Goal: Task Accomplishment & Management: Manage account settings

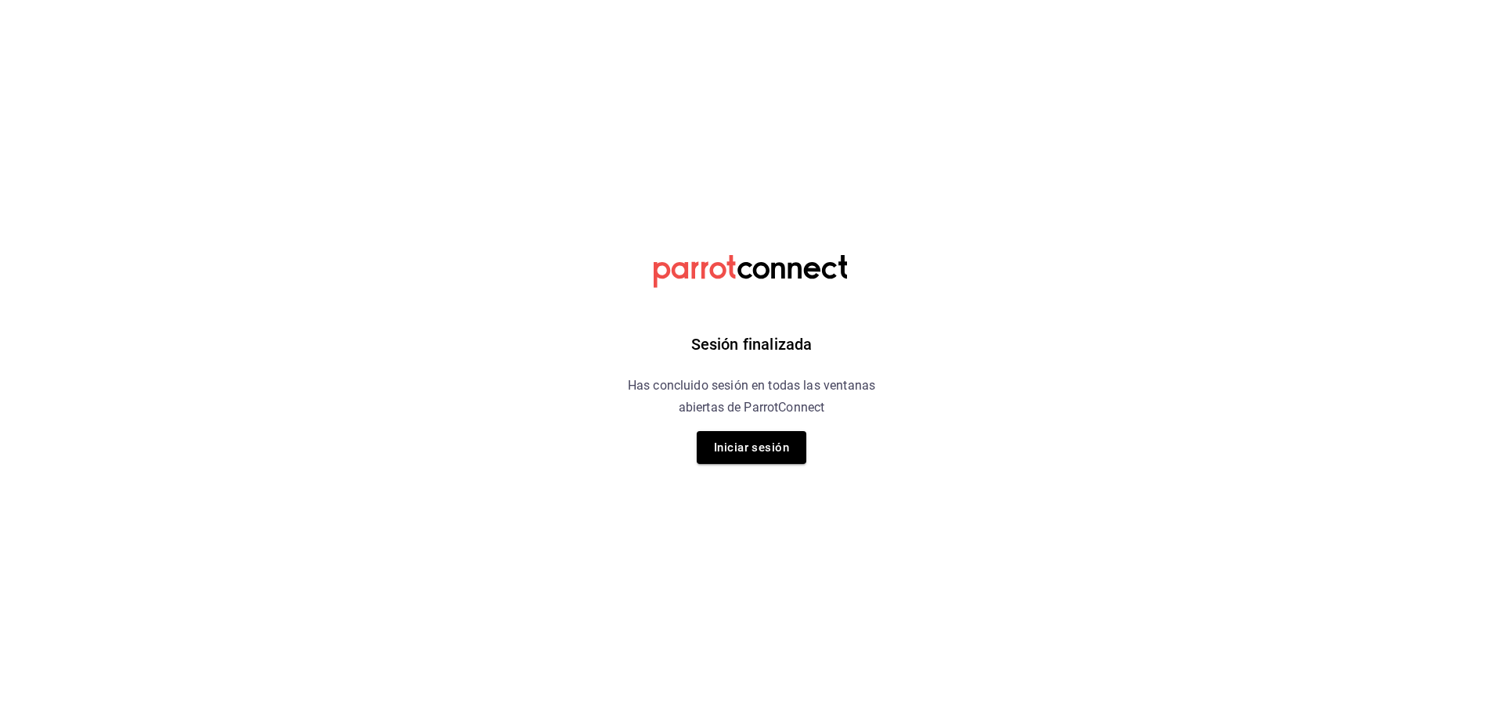
click at [746, 473] on div "Sesión finalizada Has concluido sesión en todas las ventanas abiertas de Parrot…" at bounding box center [751, 359] width 395 height 719
click at [755, 455] on button "Iniciar sesión" at bounding box center [752, 447] width 110 height 33
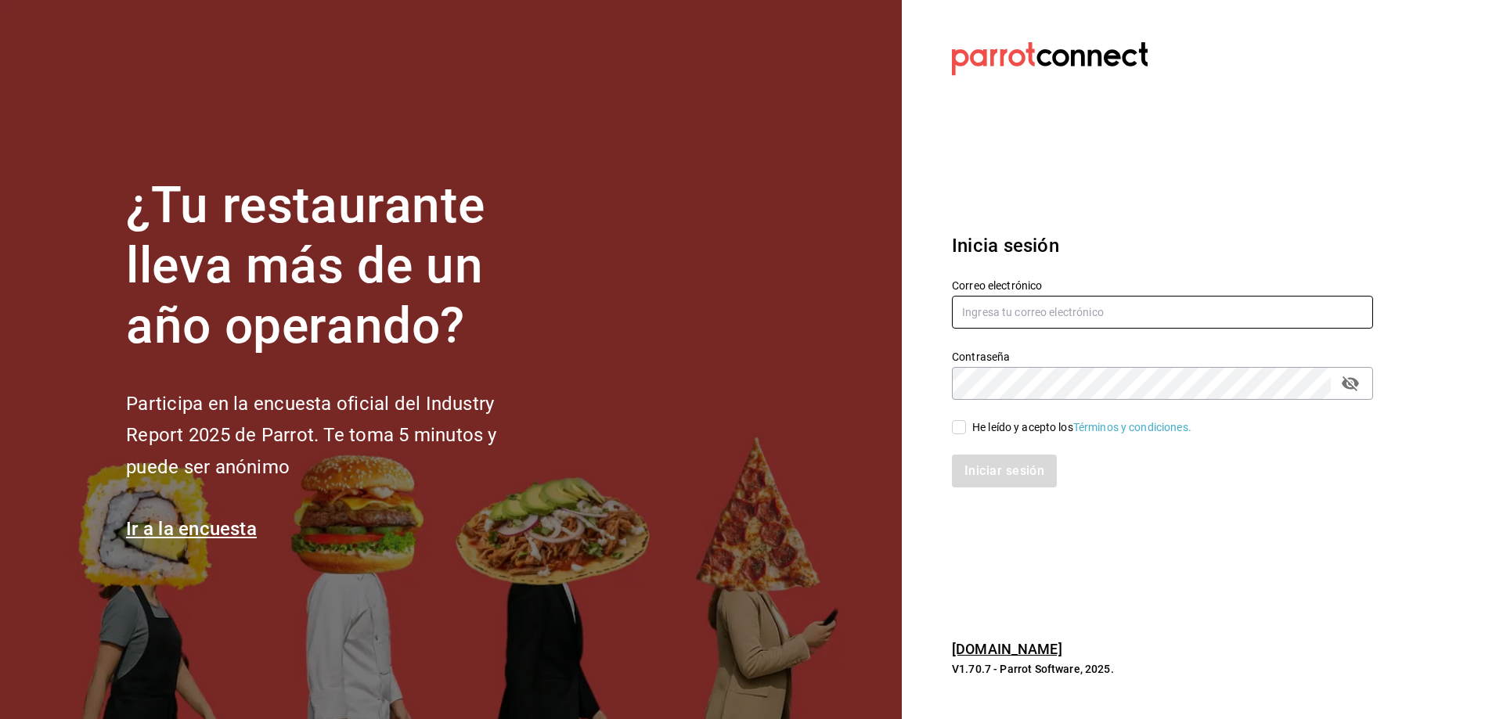
type input "cafecacao@tec.com"
click at [1030, 439] on div "Iniciar sesión" at bounding box center [1153, 462] width 440 height 52
click at [1030, 431] on div "He leído y acepto los Términos y condiciones." at bounding box center [1081, 428] width 219 height 16
click at [966, 431] on input "He leído y acepto los Términos y condiciones." at bounding box center [959, 427] width 14 height 14
checkbox input "true"
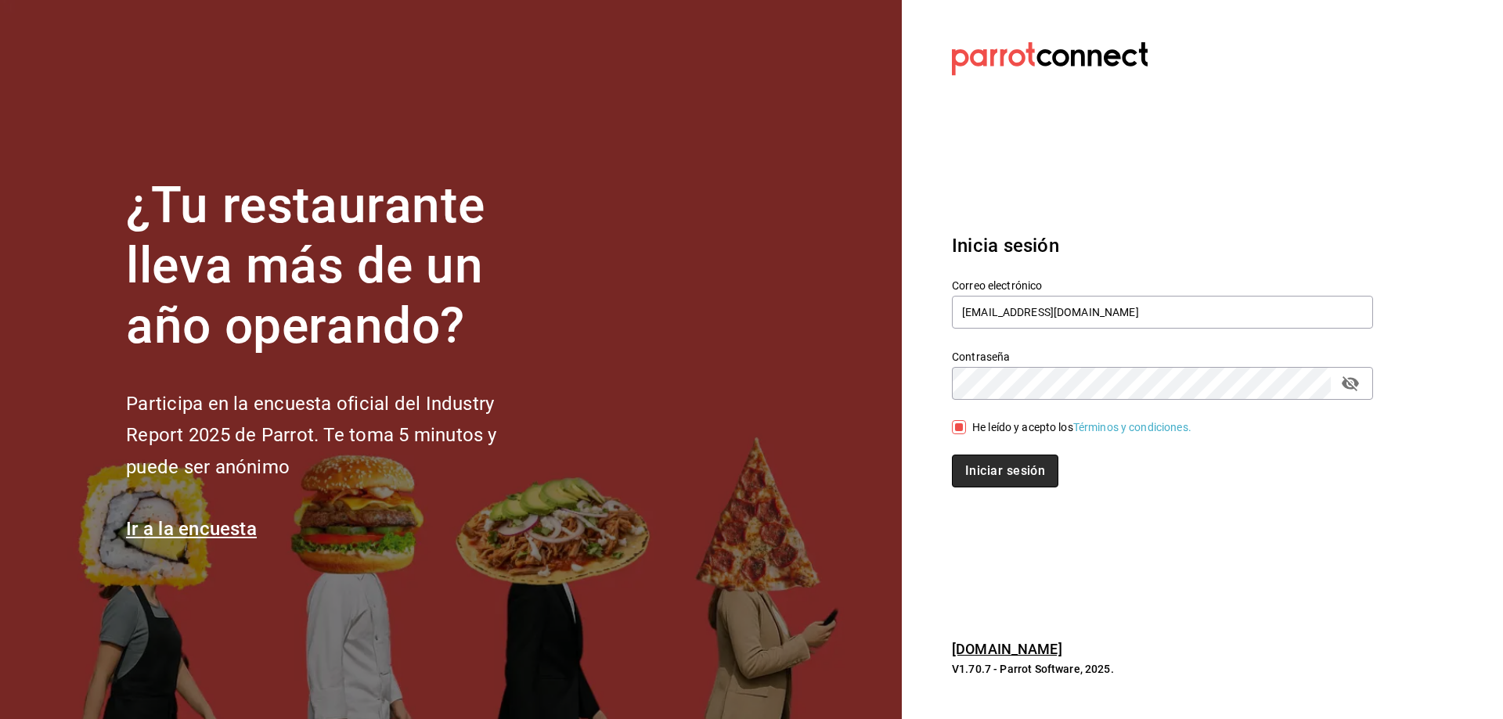
click at [1021, 456] on button "Iniciar sesión" at bounding box center [1005, 471] width 106 height 33
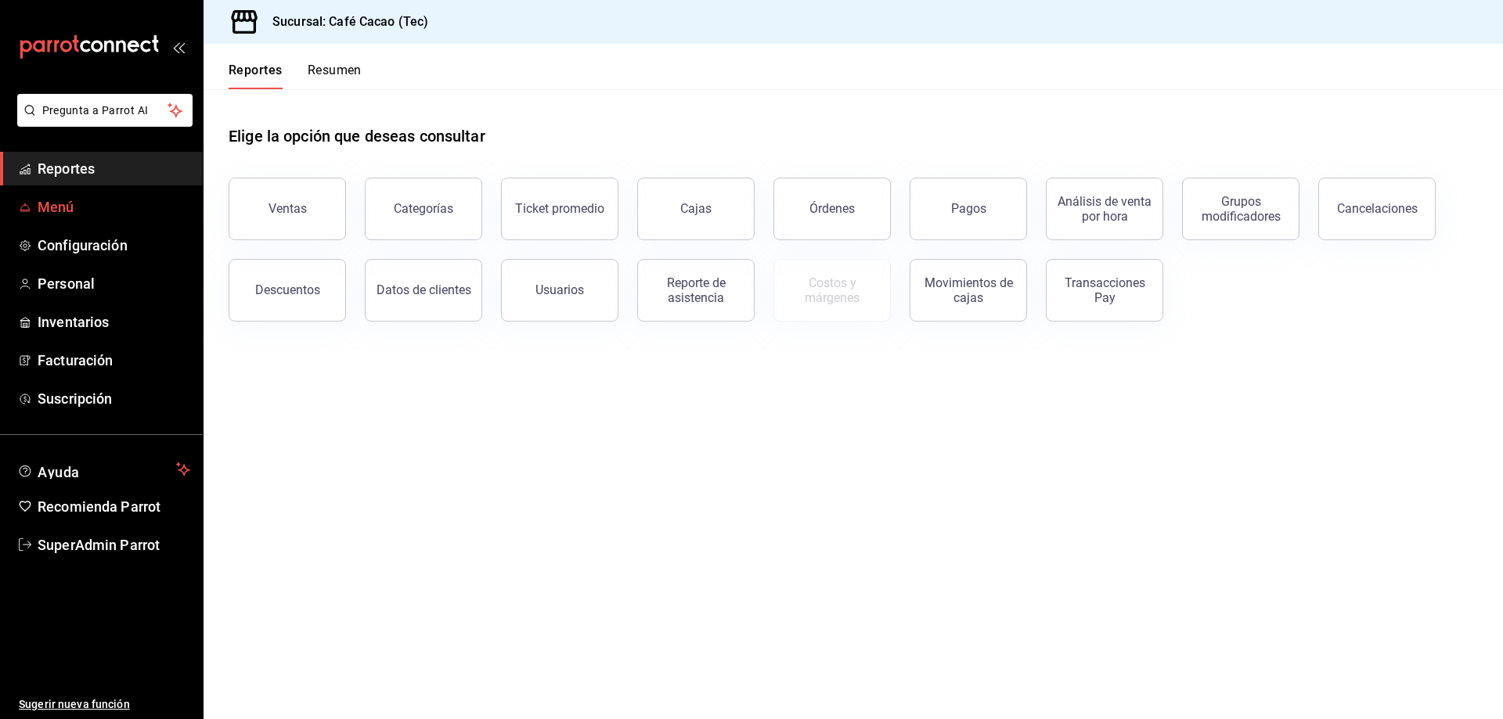
click at [72, 215] on span "Menú" at bounding box center [114, 206] width 153 height 21
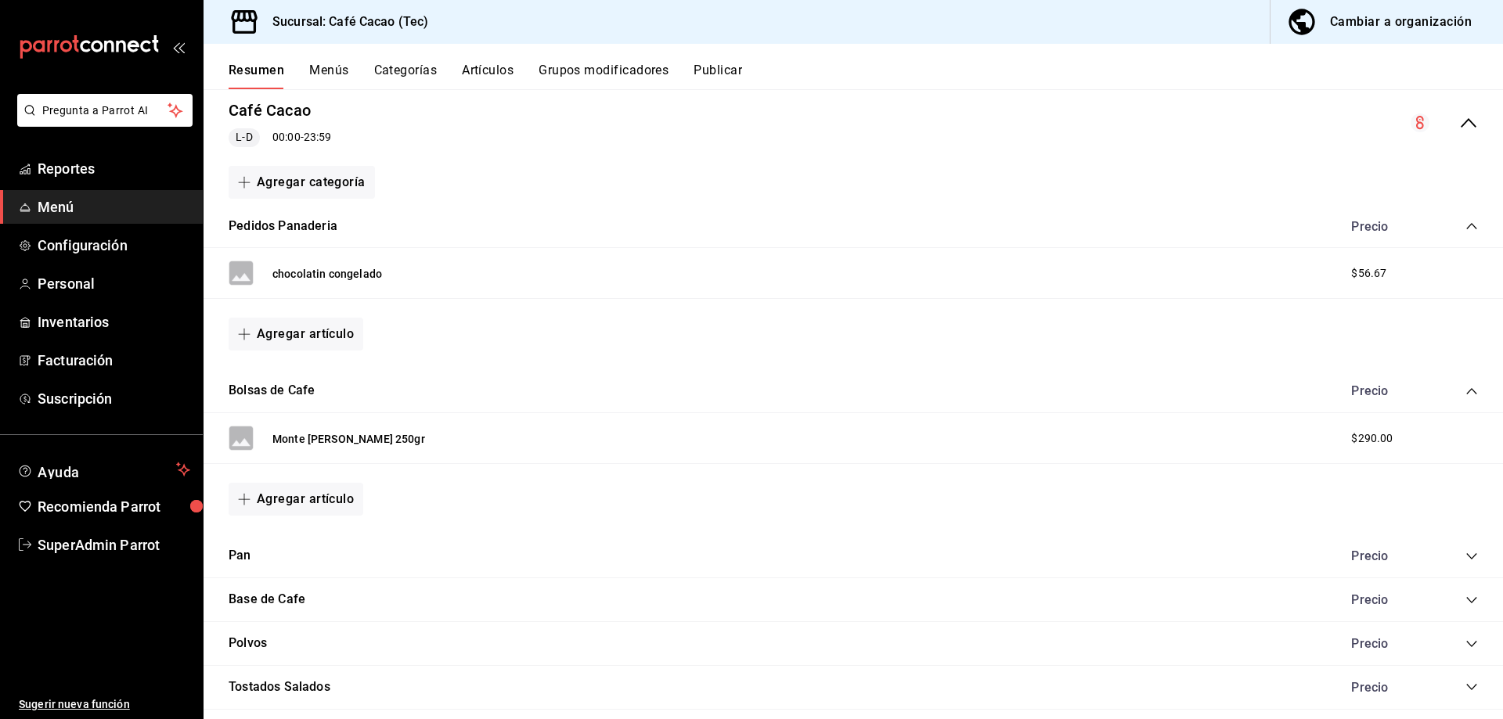
scroll to position [157, 0]
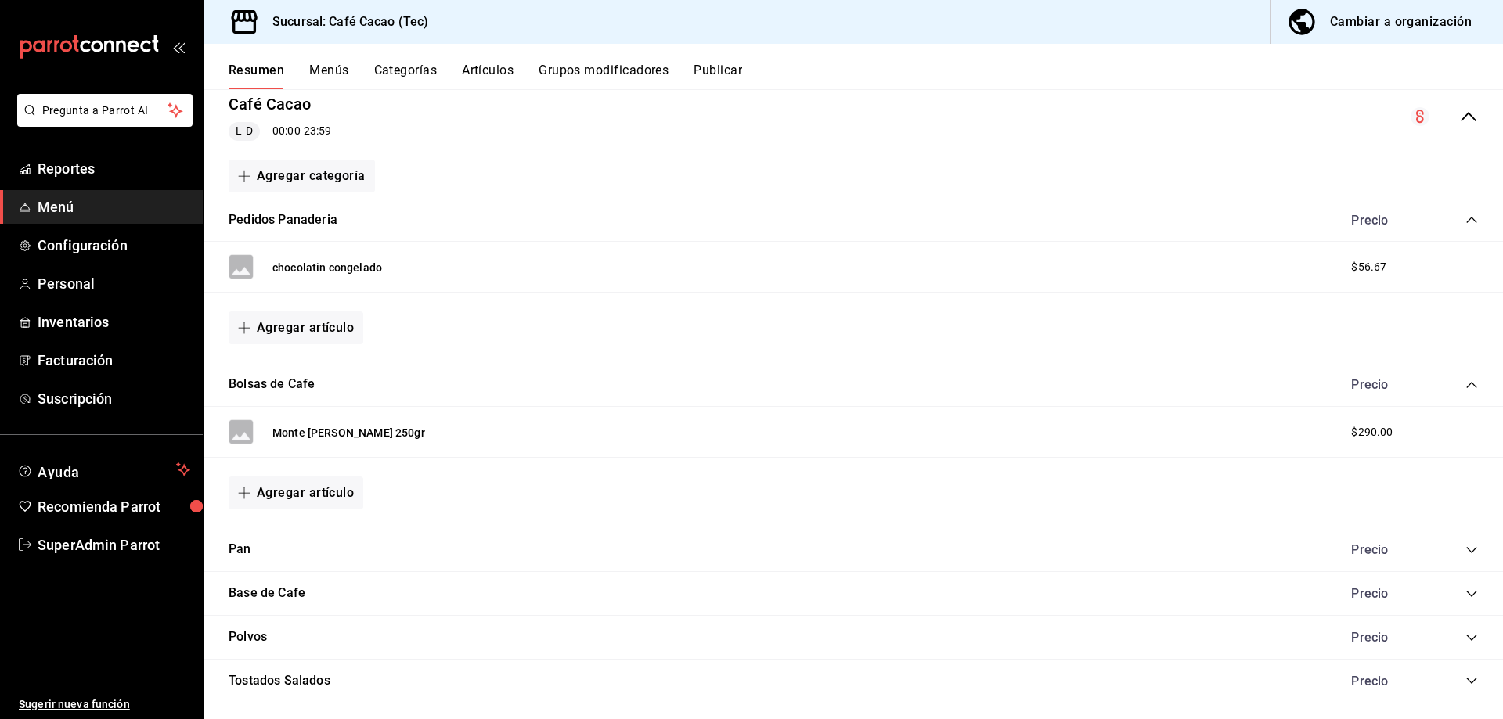
click at [365, 61] on div "Resumen Menús Categorías Artículos Grupos modificadores Publicar" at bounding box center [854, 66] width 1300 height 45
click at [334, 78] on button "Menús" at bounding box center [328, 76] width 39 height 27
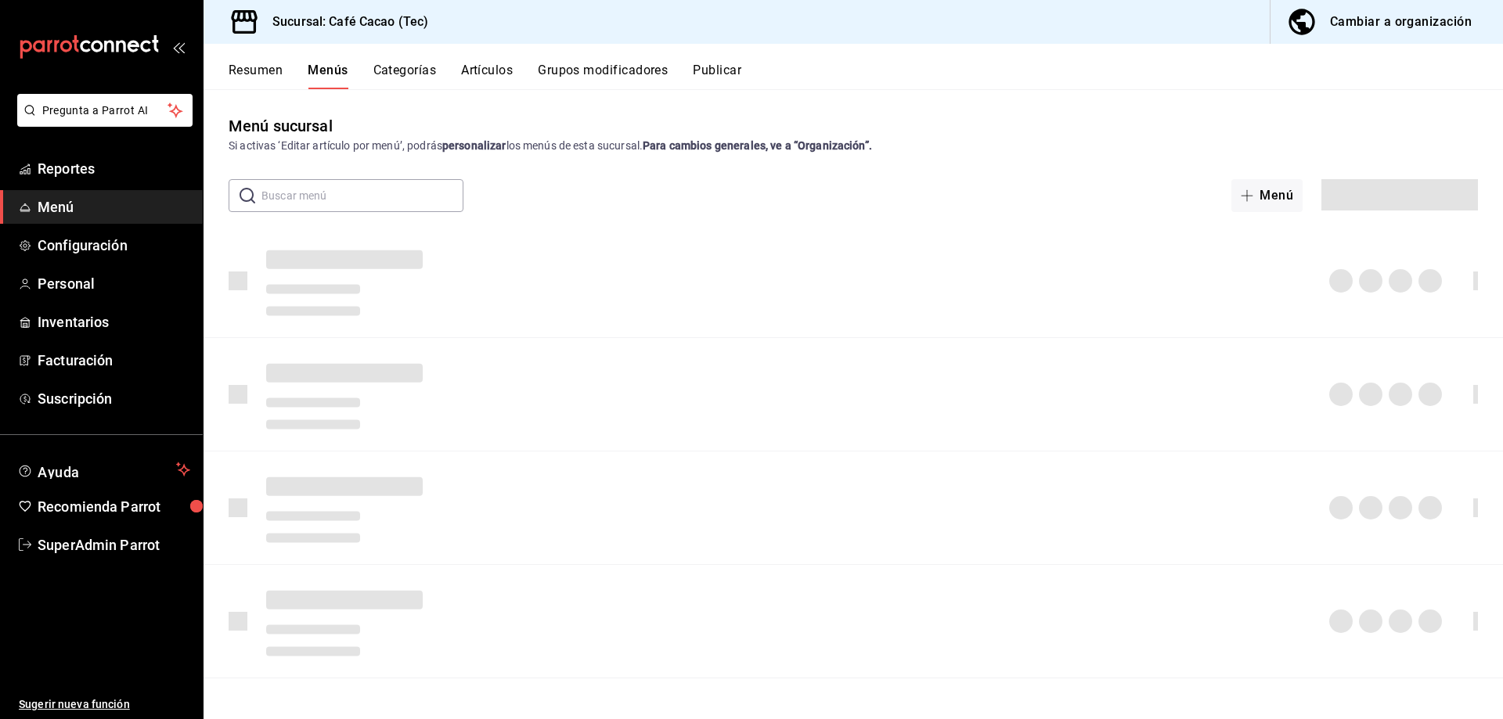
click at [394, 78] on button "Categorías" at bounding box center [404, 76] width 63 height 27
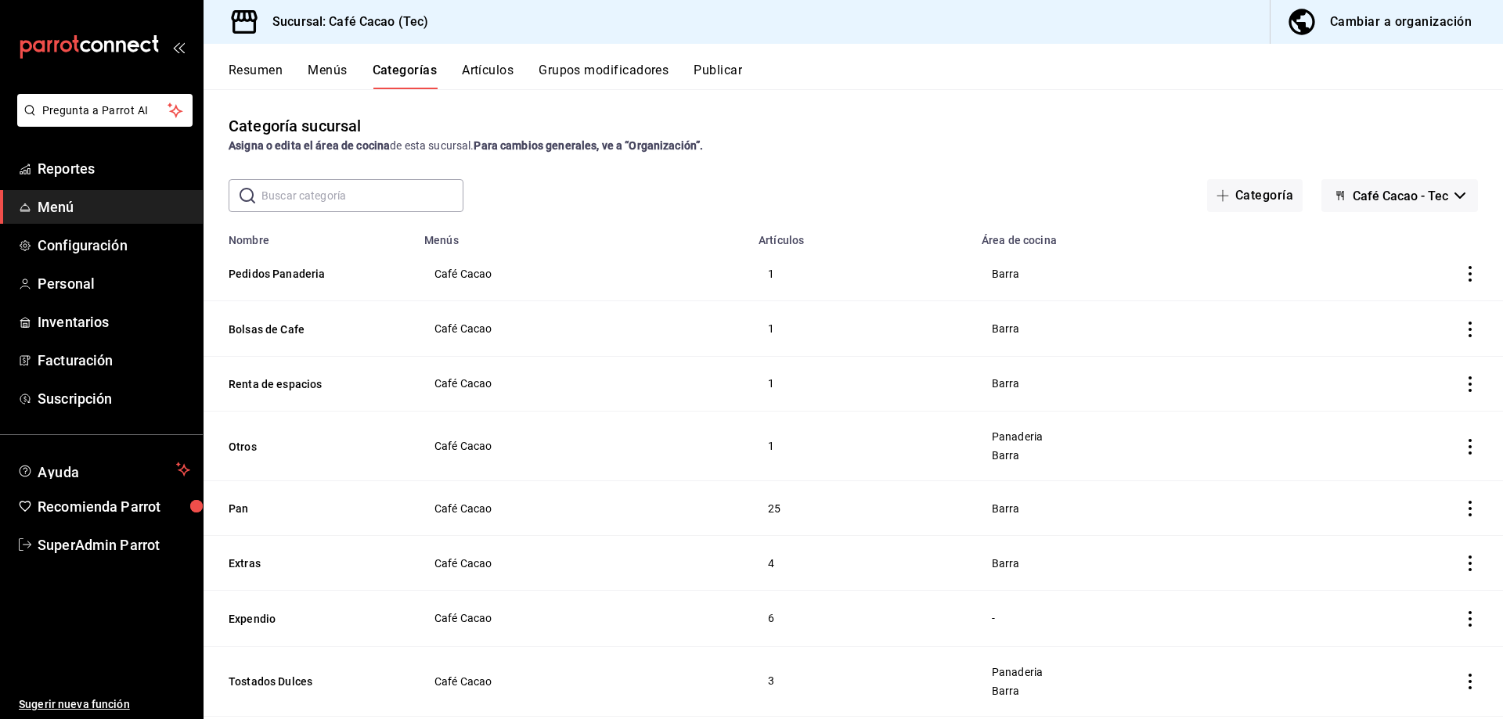
scroll to position [78, 0]
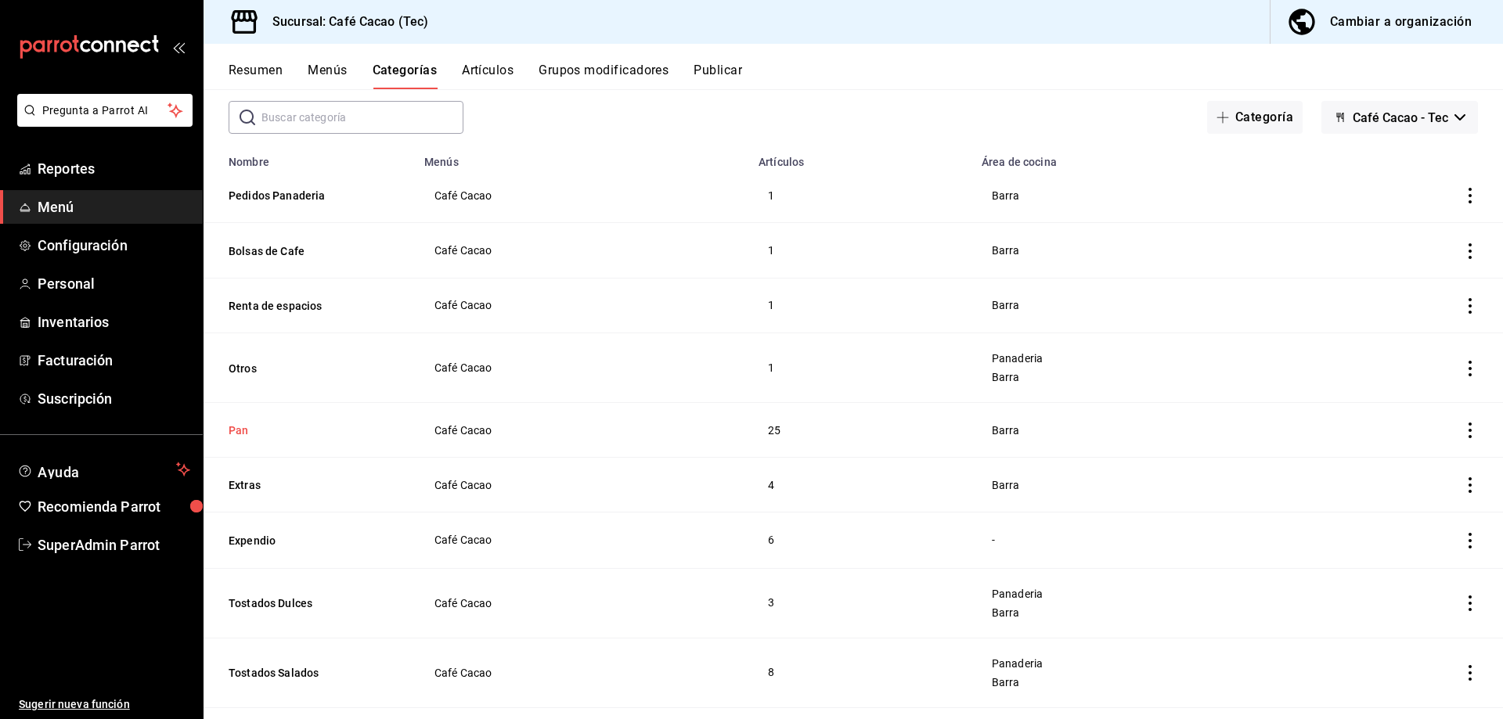
click at [250, 430] on button "Pan" at bounding box center [307, 431] width 157 height 16
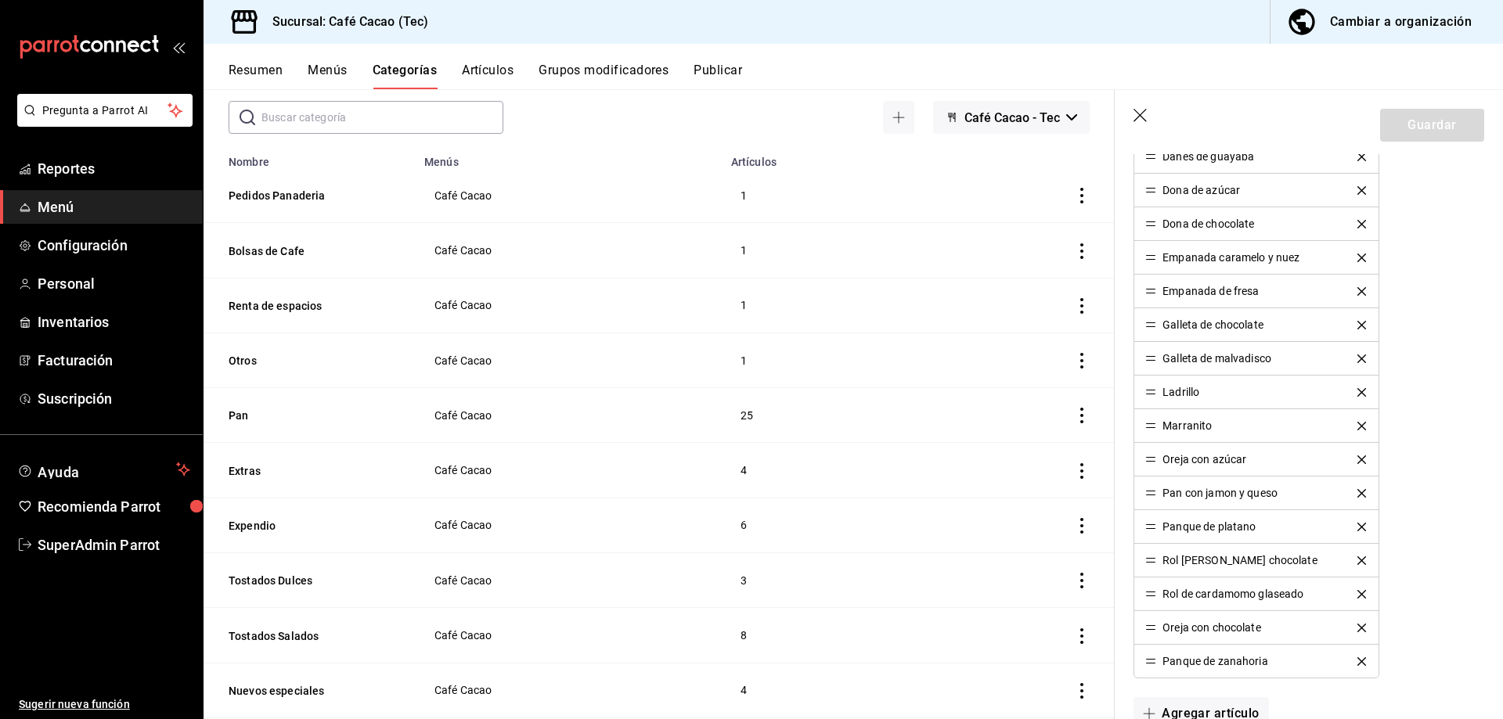
scroll to position [1170, 0]
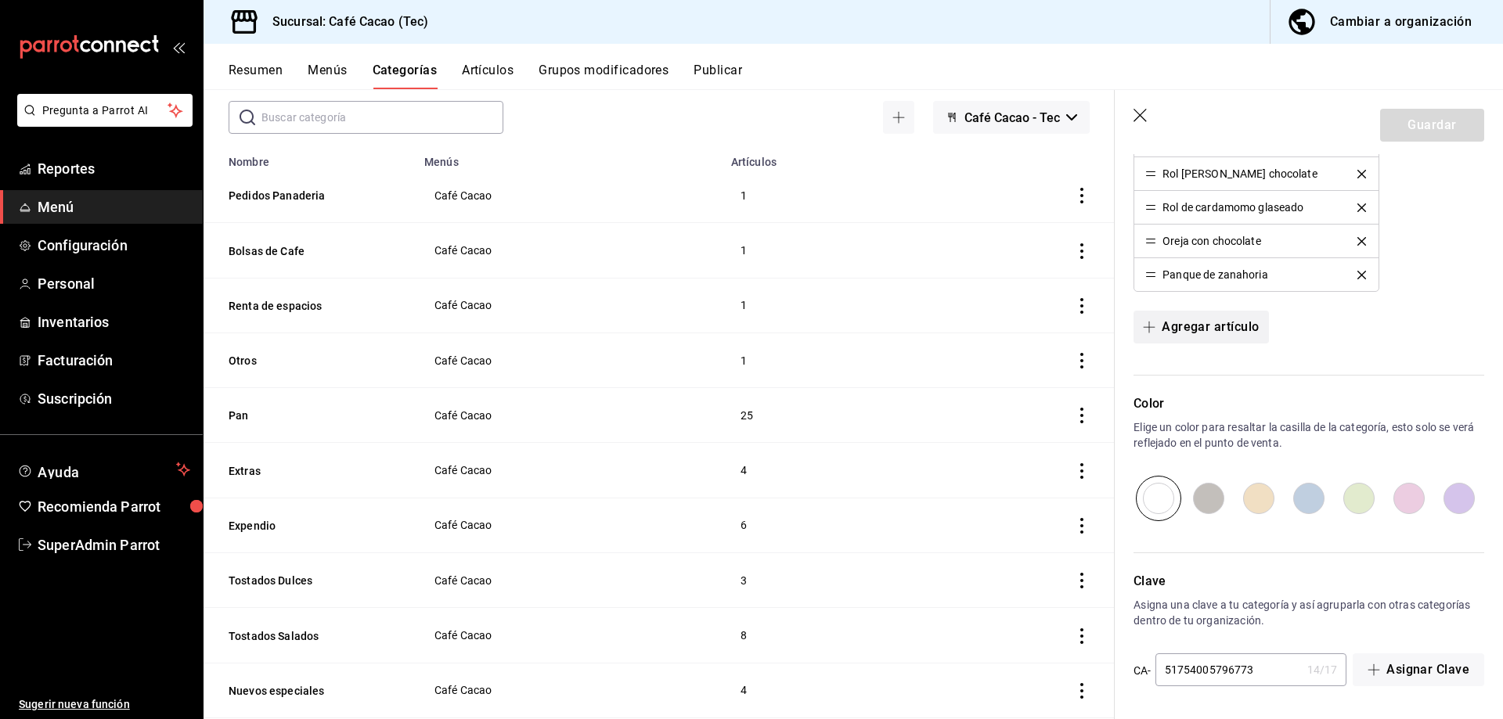
click at [1246, 316] on button "Agregar artículo" at bounding box center [1201, 327] width 135 height 33
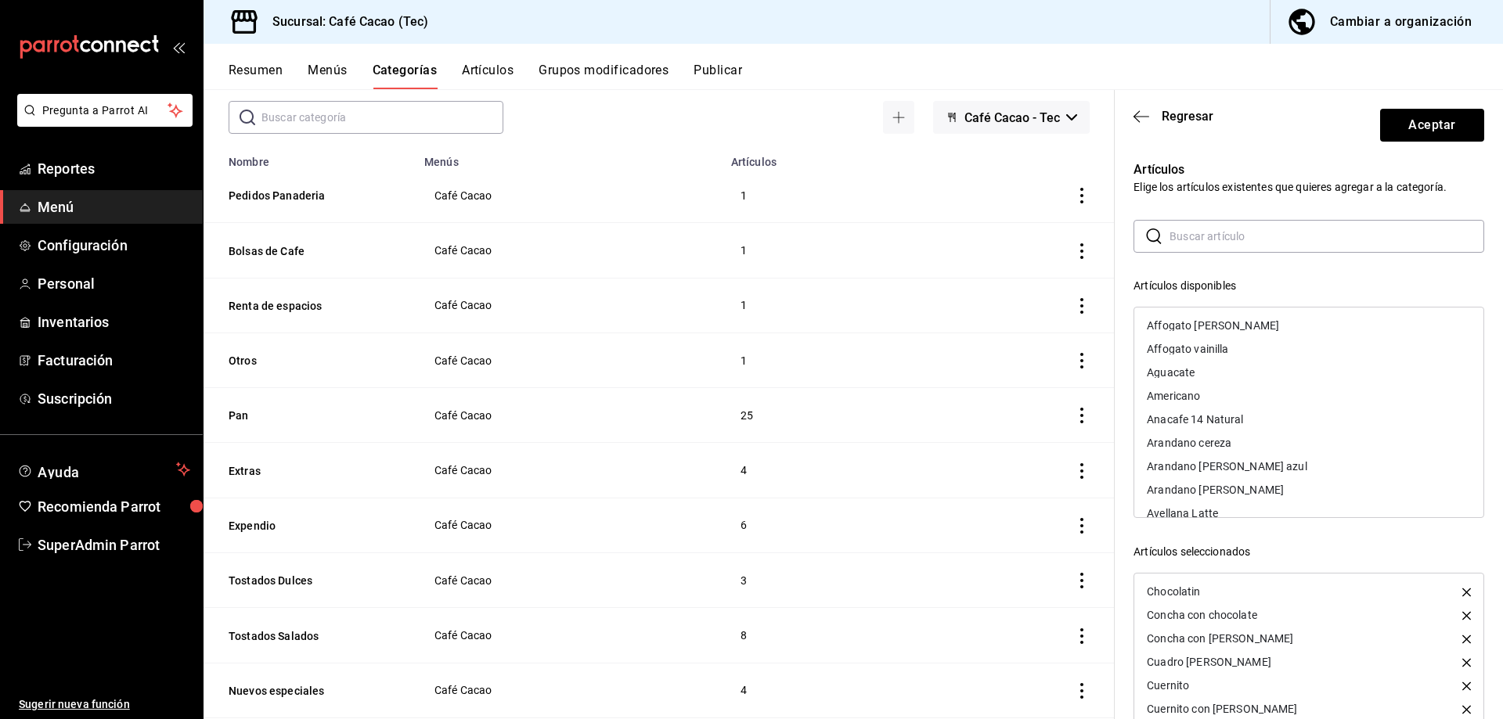
click at [1271, 235] on input "text" at bounding box center [1327, 236] width 315 height 31
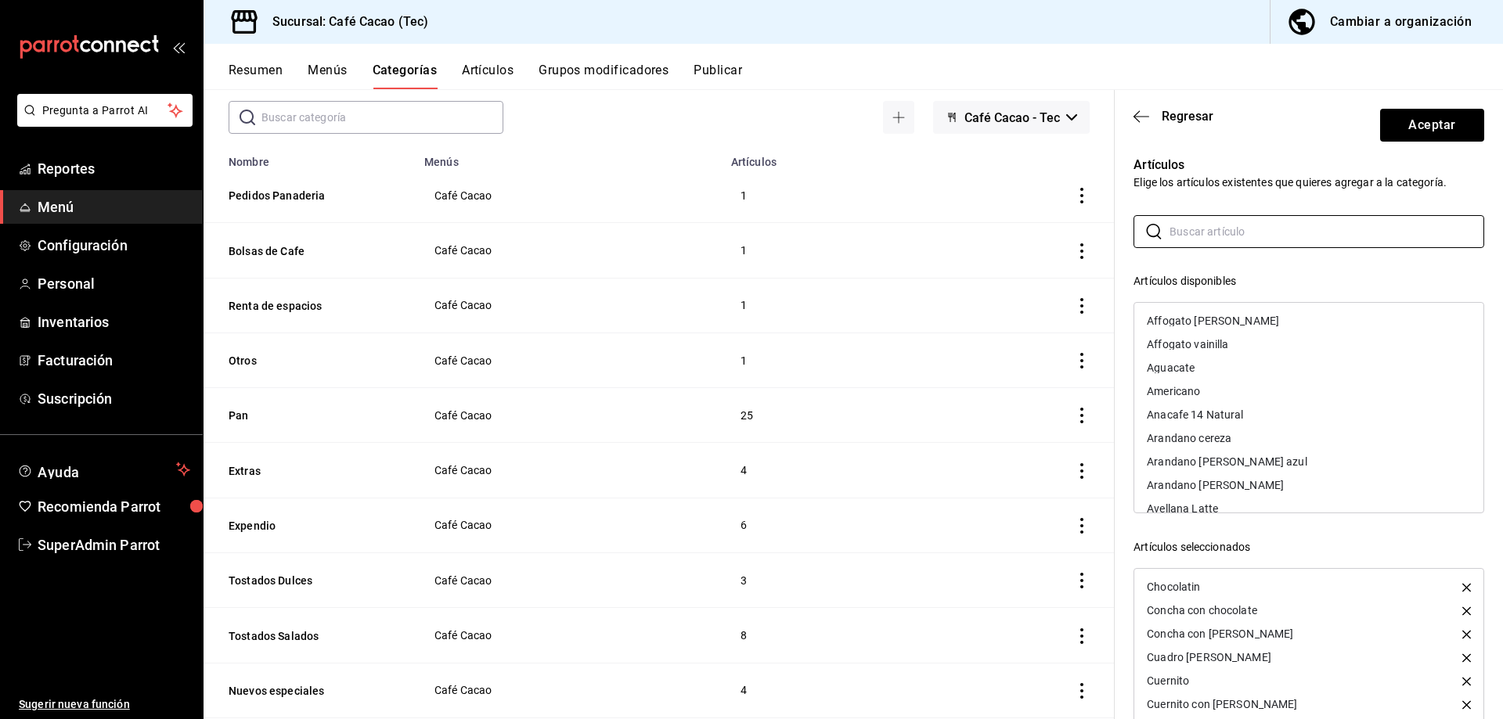
scroll to position [0, 0]
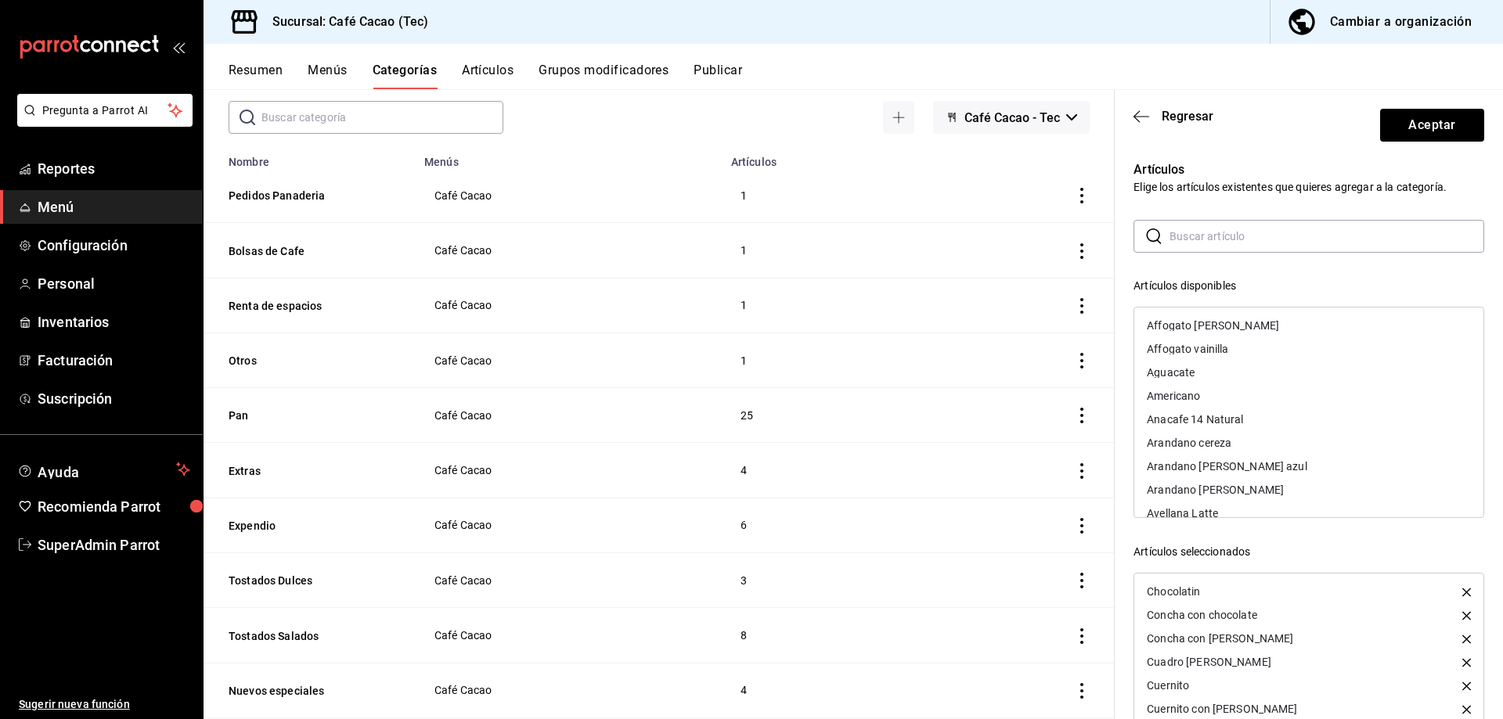
click at [1276, 225] on input "text" at bounding box center [1327, 236] width 315 height 31
type input "pan"
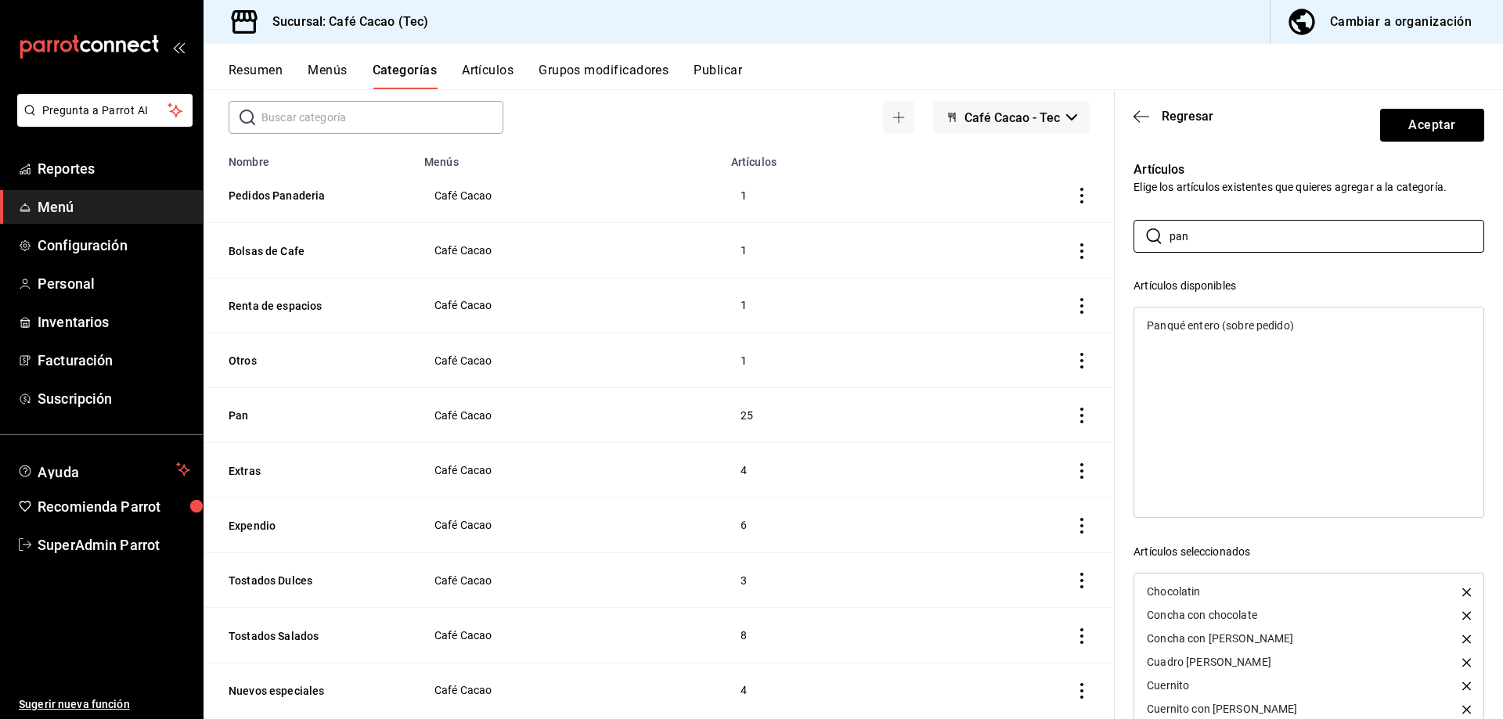
drag, startPoint x: 1263, startPoint y: 236, endPoint x: 977, endPoint y: 267, distance: 287.5
click at [977, 267] on main "Categoría sucursal Asigna o edita el área de cocina de esta sucursal. Para camb…" at bounding box center [854, 404] width 1300 height 630
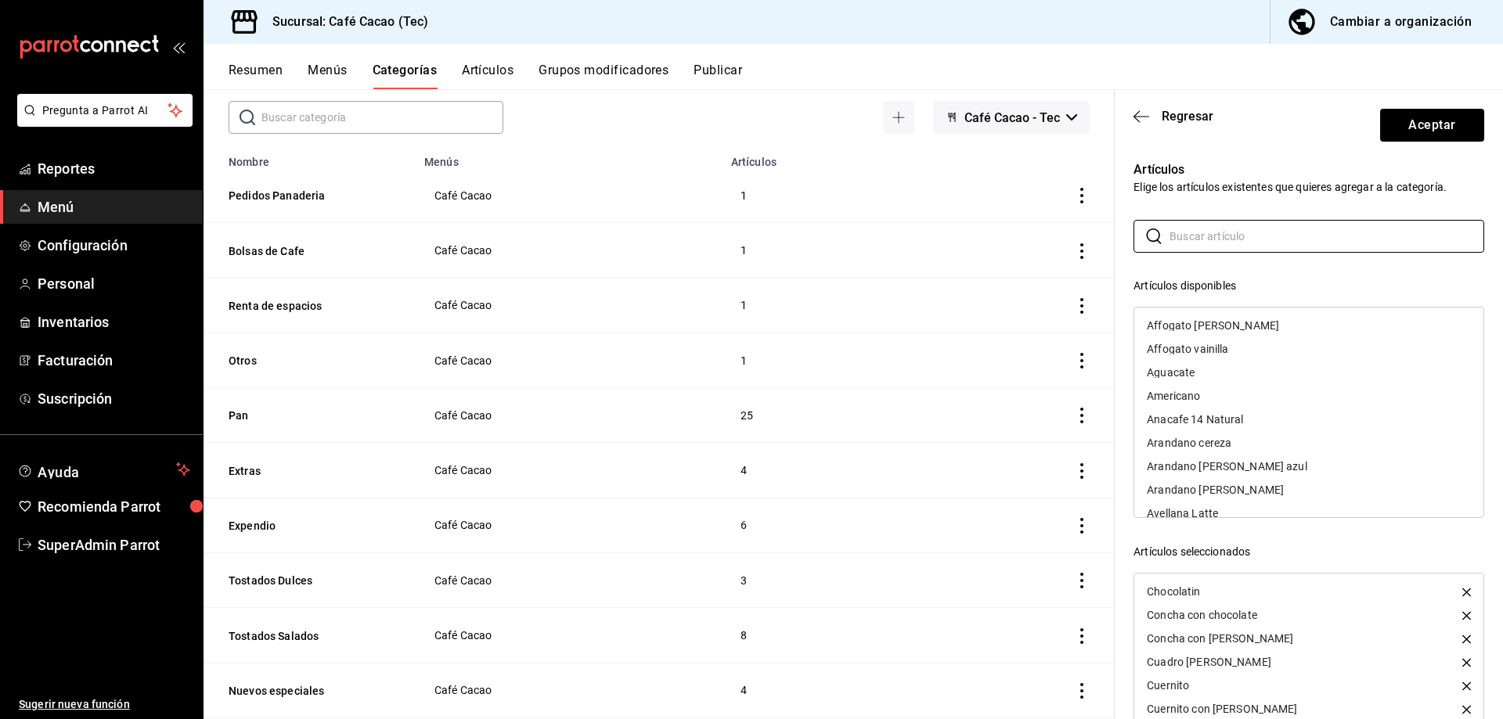
click at [664, 116] on div "​ ​ Café Cacao - Tec" at bounding box center [659, 117] width 911 height 33
click at [467, 84] on button "Artículos" at bounding box center [488, 76] width 52 height 27
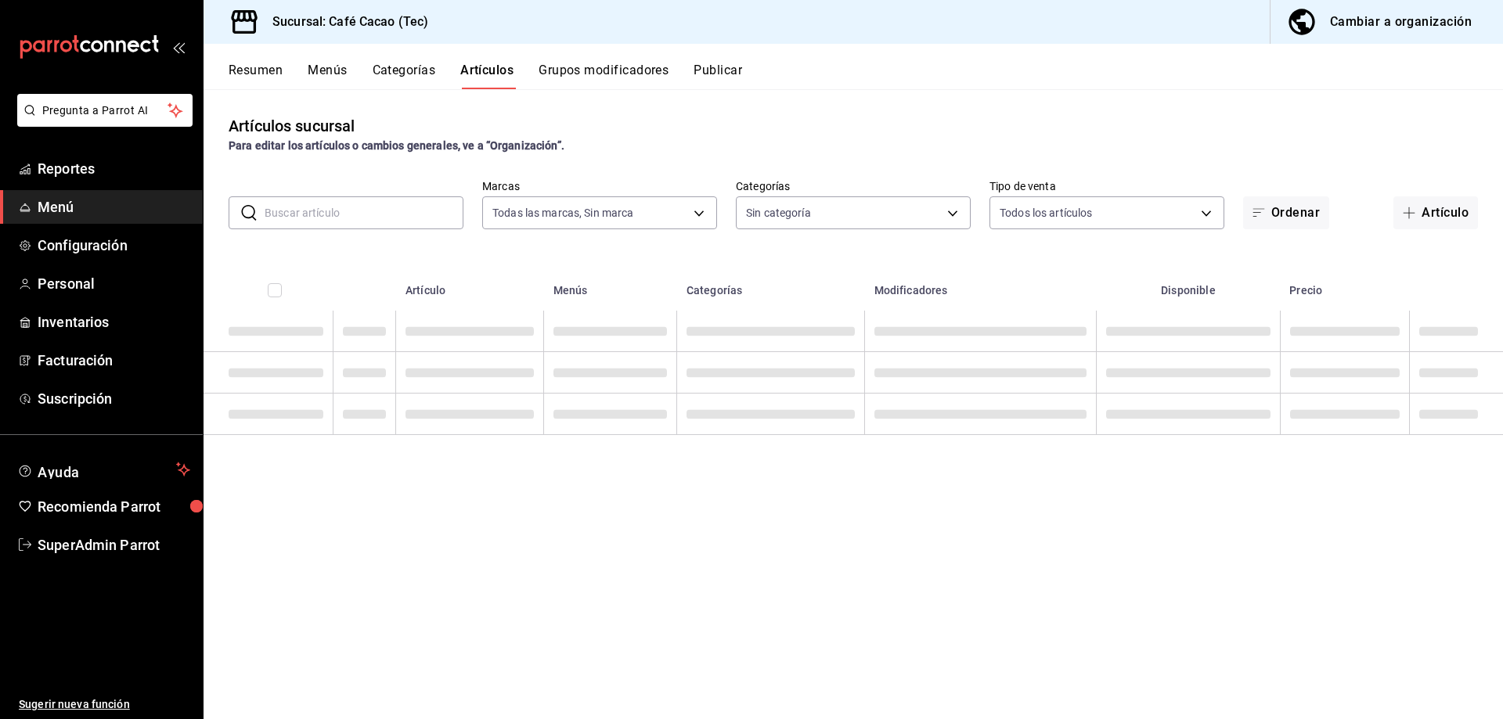
type input "d5b5c78e-5d37-4e41-a3fa-09b9e7358460"
type input "309f8759-a78e-49c2-b8c2-15c6bfe54a11,96405722-7990-4500-9978-09c98860b938,55496…"
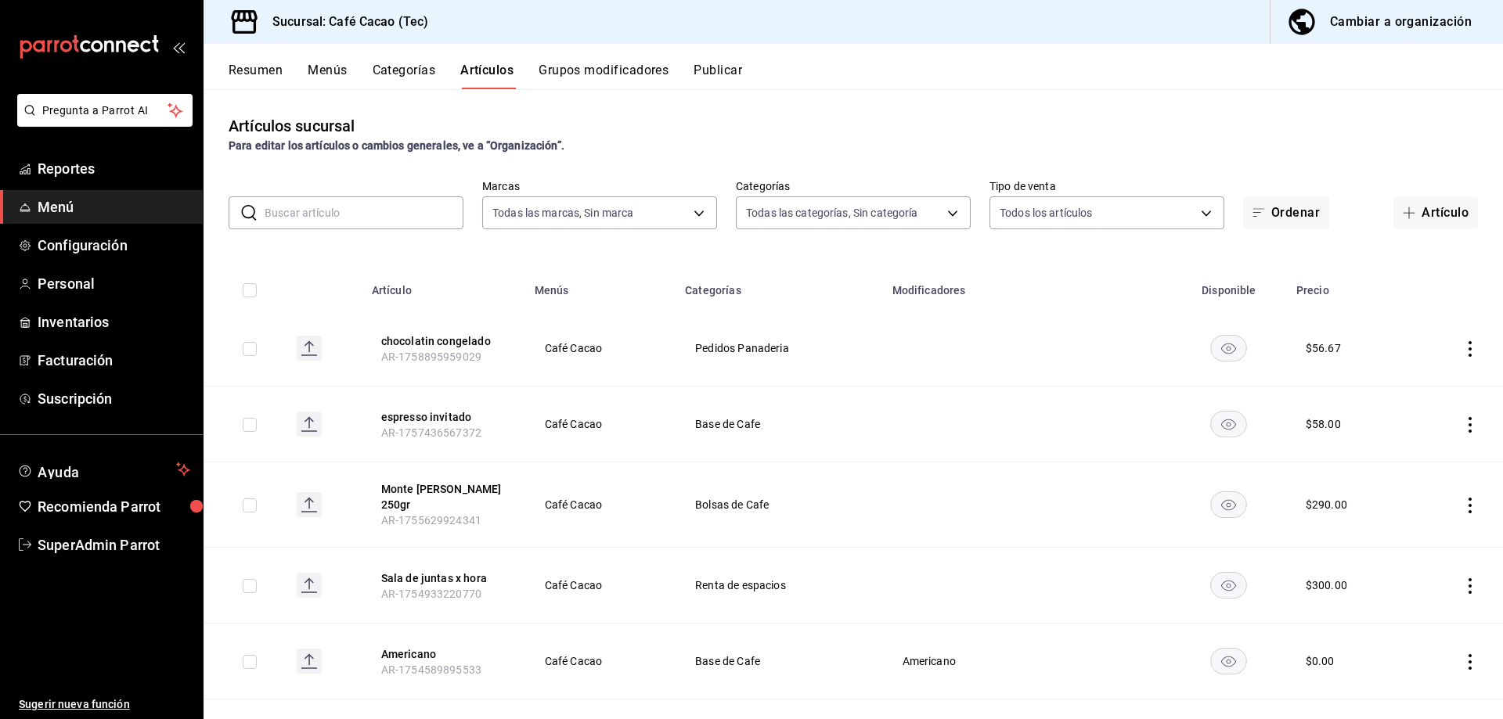
click at [420, 217] on input "text" at bounding box center [364, 212] width 199 height 31
click at [420, 214] on input "text" at bounding box center [364, 212] width 199 height 31
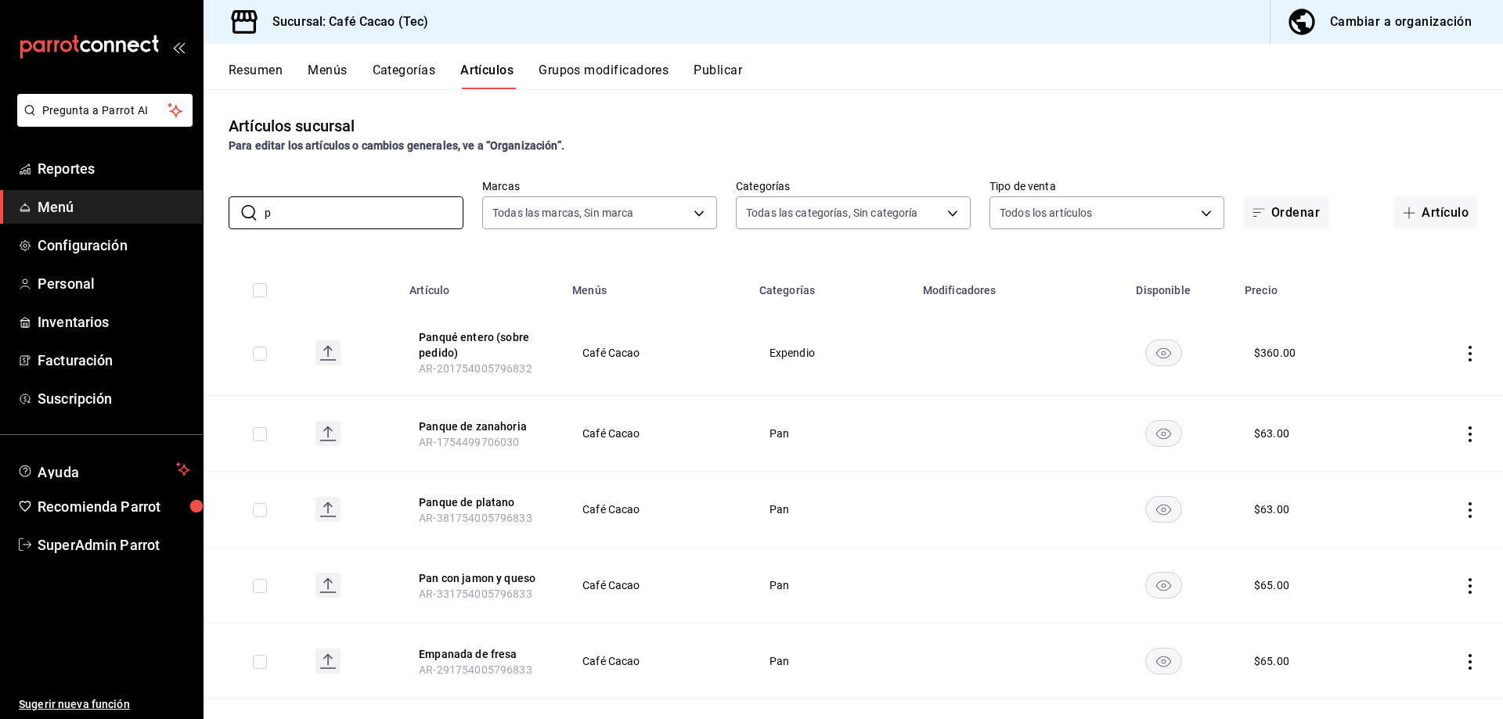
type input "p"
drag, startPoint x: 1430, startPoint y: 193, endPoint x: 1433, endPoint y: 201, distance: 8.4
click at [1432, 200] on div "​ p ​ Marcas Todas las marcas, Sin marca d5b5c78e-5d37-4e41-a3fa-09b9e7358460 C…" at bounding box center [854, 204] width 1300 height 50
click at [1433, 201] on button "Artículo" at bounding box center [1435, 212] width 85 height 33
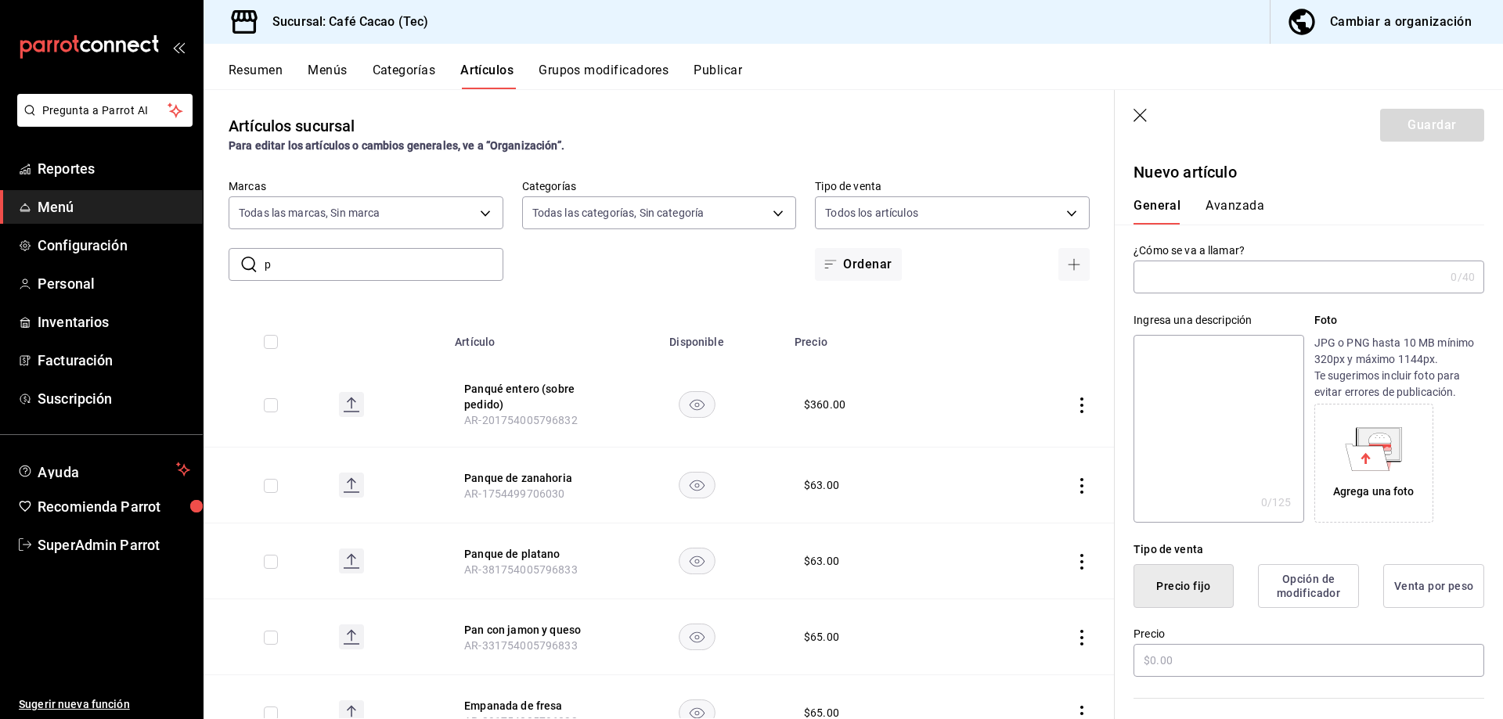
click at [1355, 265] on input "text" at bounding box center [1289, 276] width 311 height 31
click at [1359, 272] on input "text" at bounding box center [1289, 276] width 311 height 31
type input "Pan de muerto"
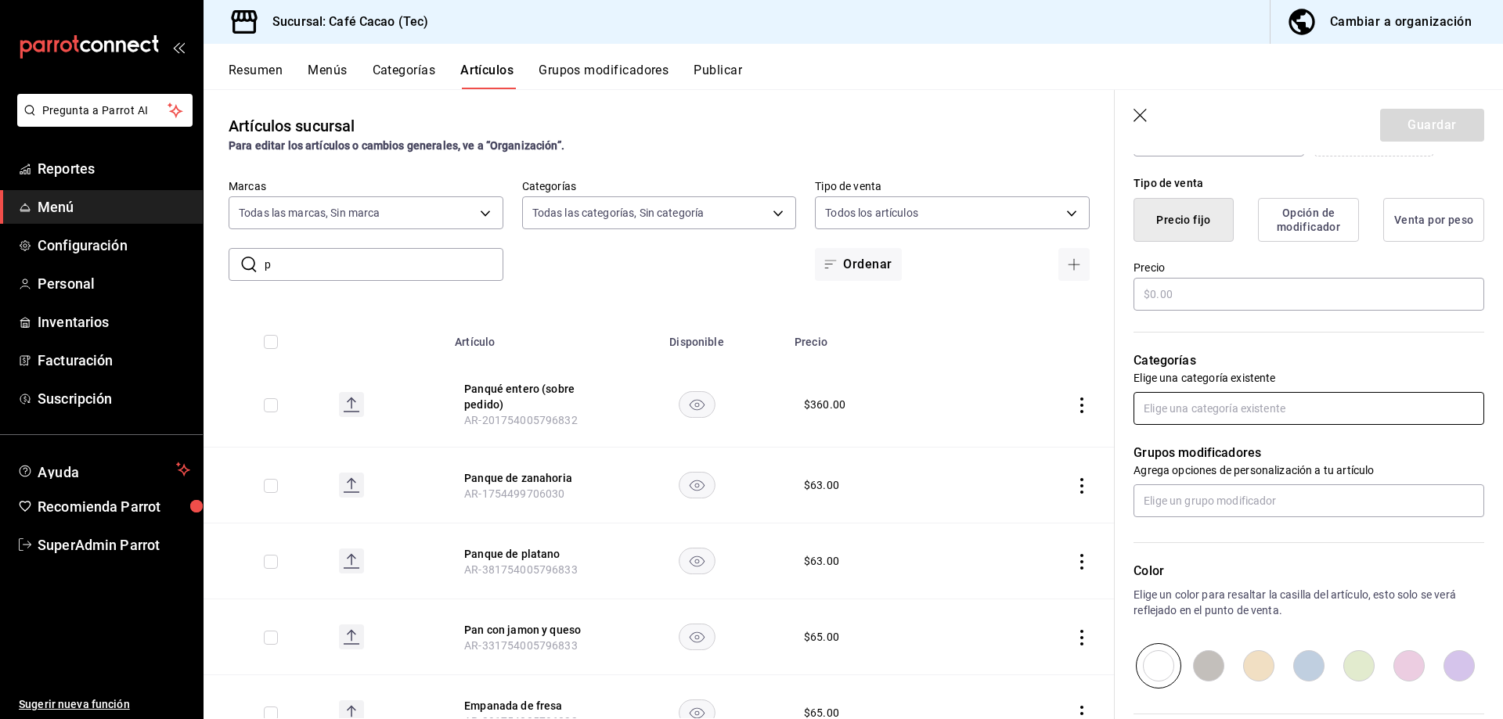
scroll to position [391, 0]
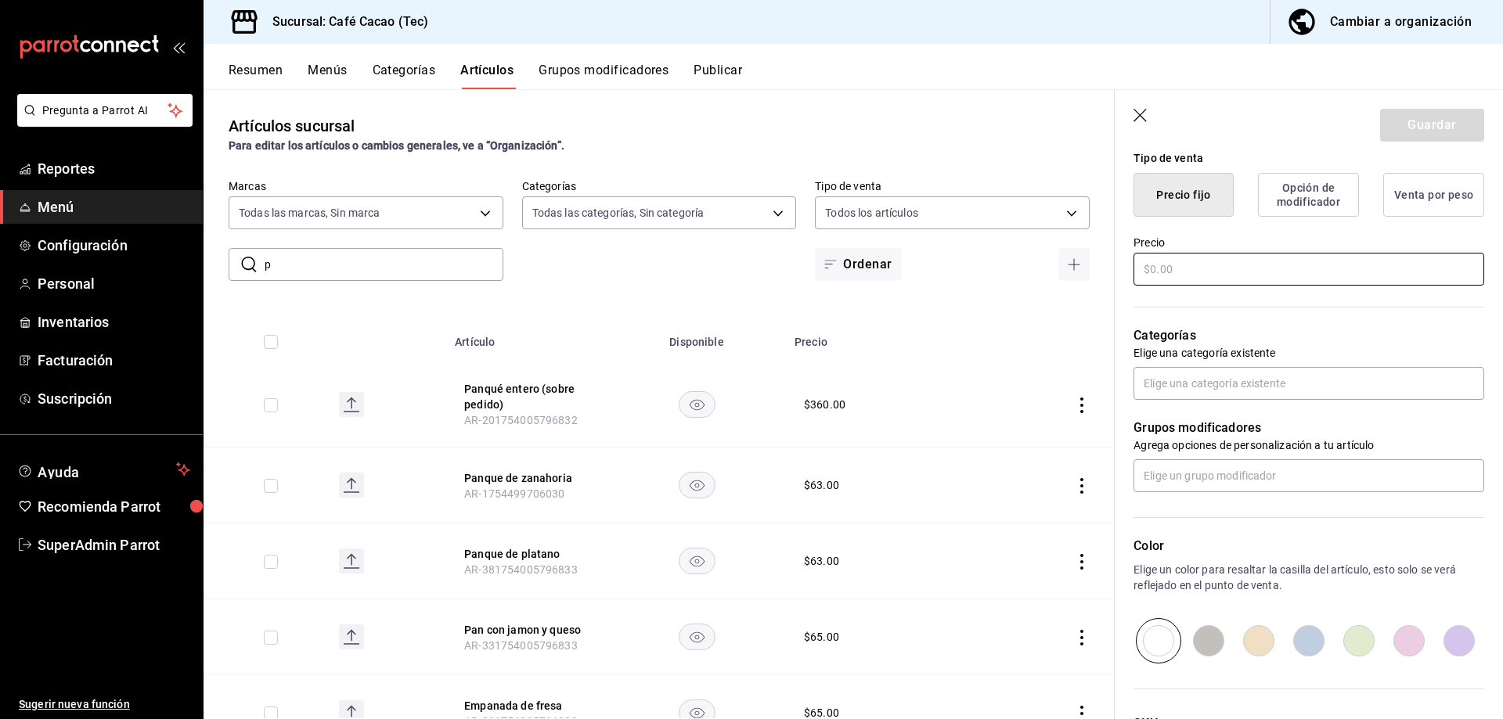
click at [1220, 265] on input "text" at bounding box center [1309, 269] width 351 height 33
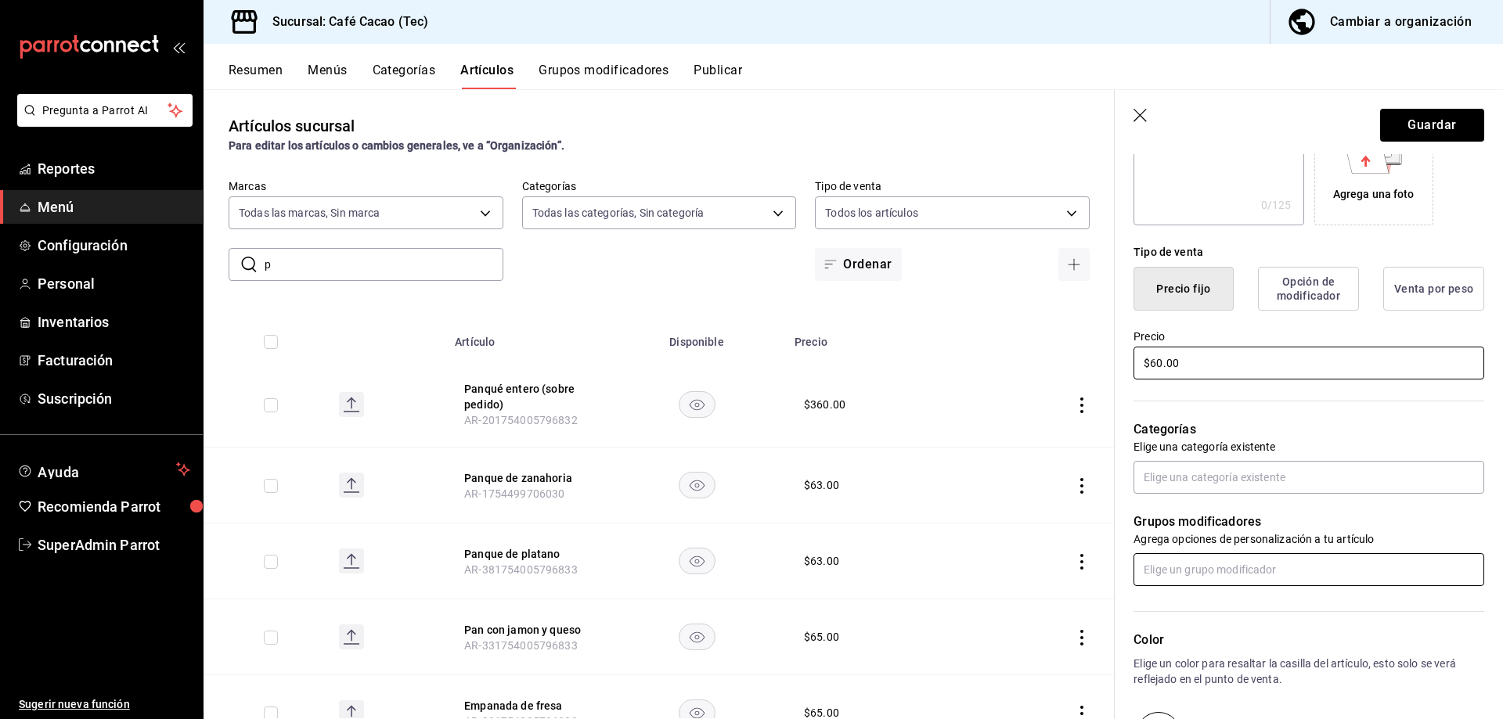
scroll to position [0, 0]
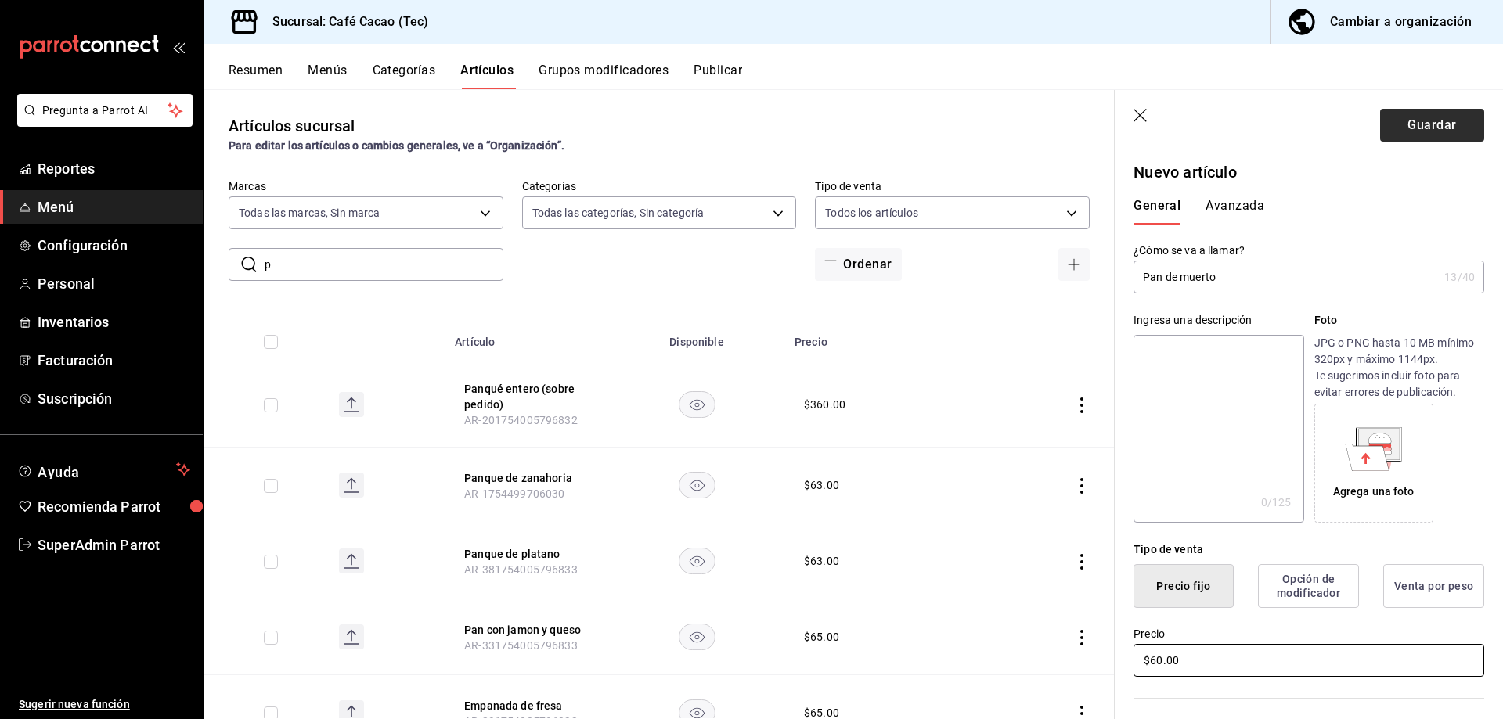
type input "$60.00"
click at [1415, 129] on button "Guardar" at bounding box center [1432, 125] width 104 height 33
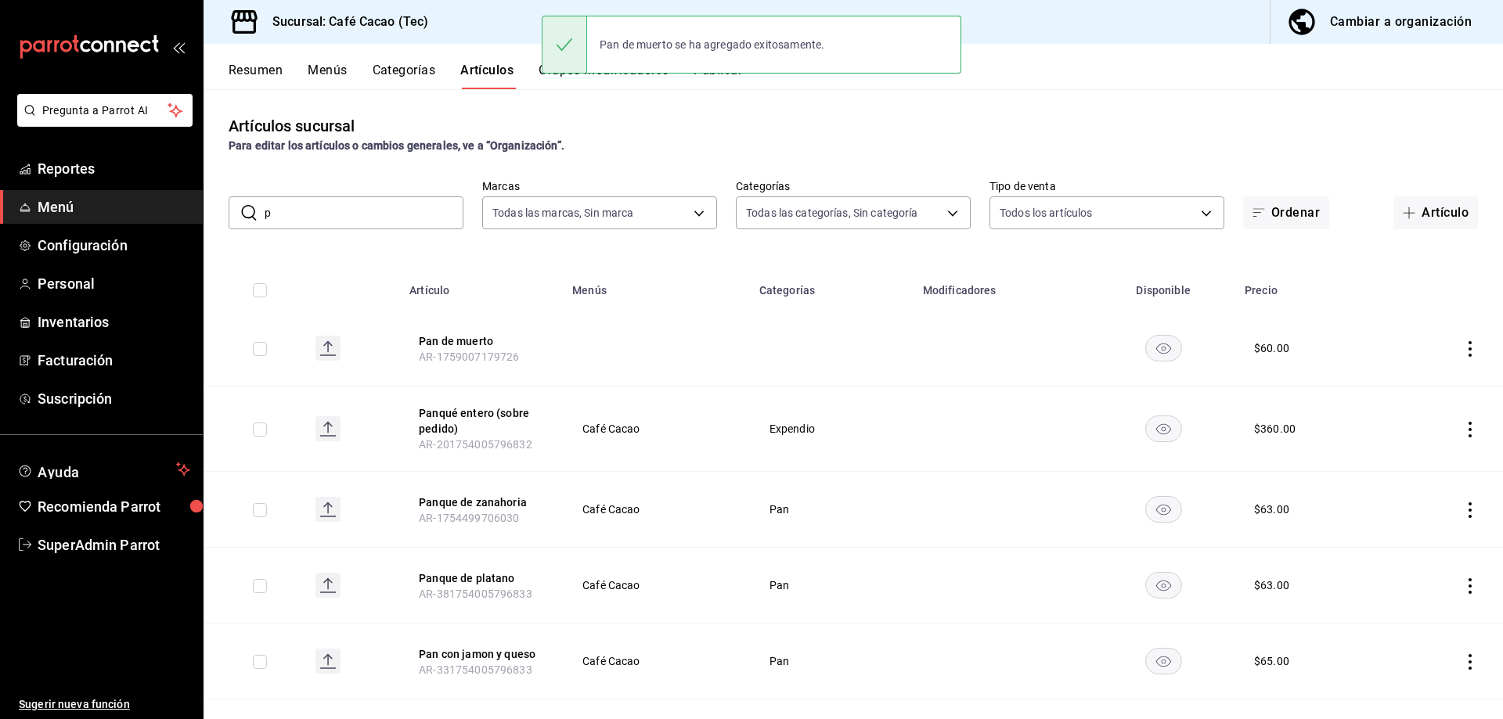
click at [329, 349] on rect at bounding box center [327, 348] width 25 height 25
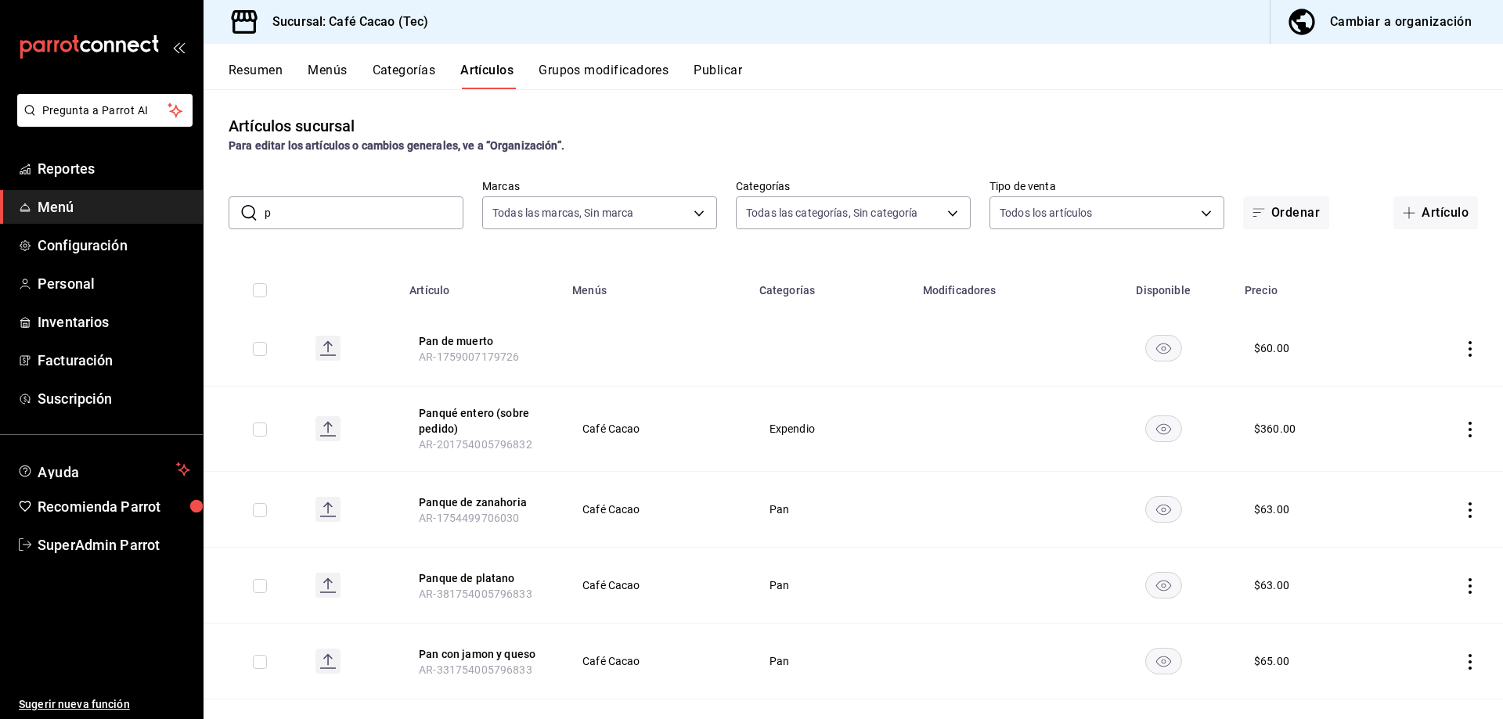
click at [421, 71] on button "Categorías" at bounding box center [404, 76] width 63 height 27
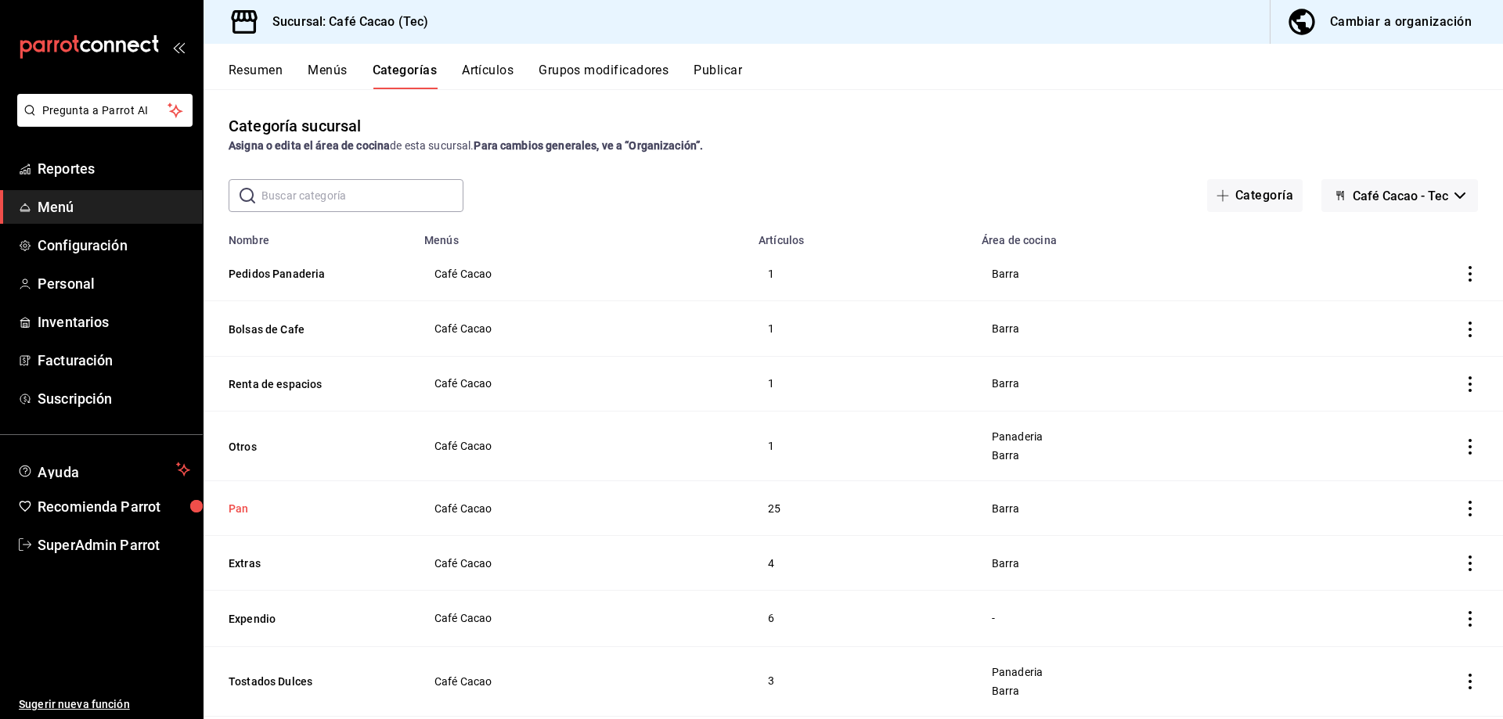
click at [267, 501] on button "Pan" at bounding box center [307, 509] width 157 height 16
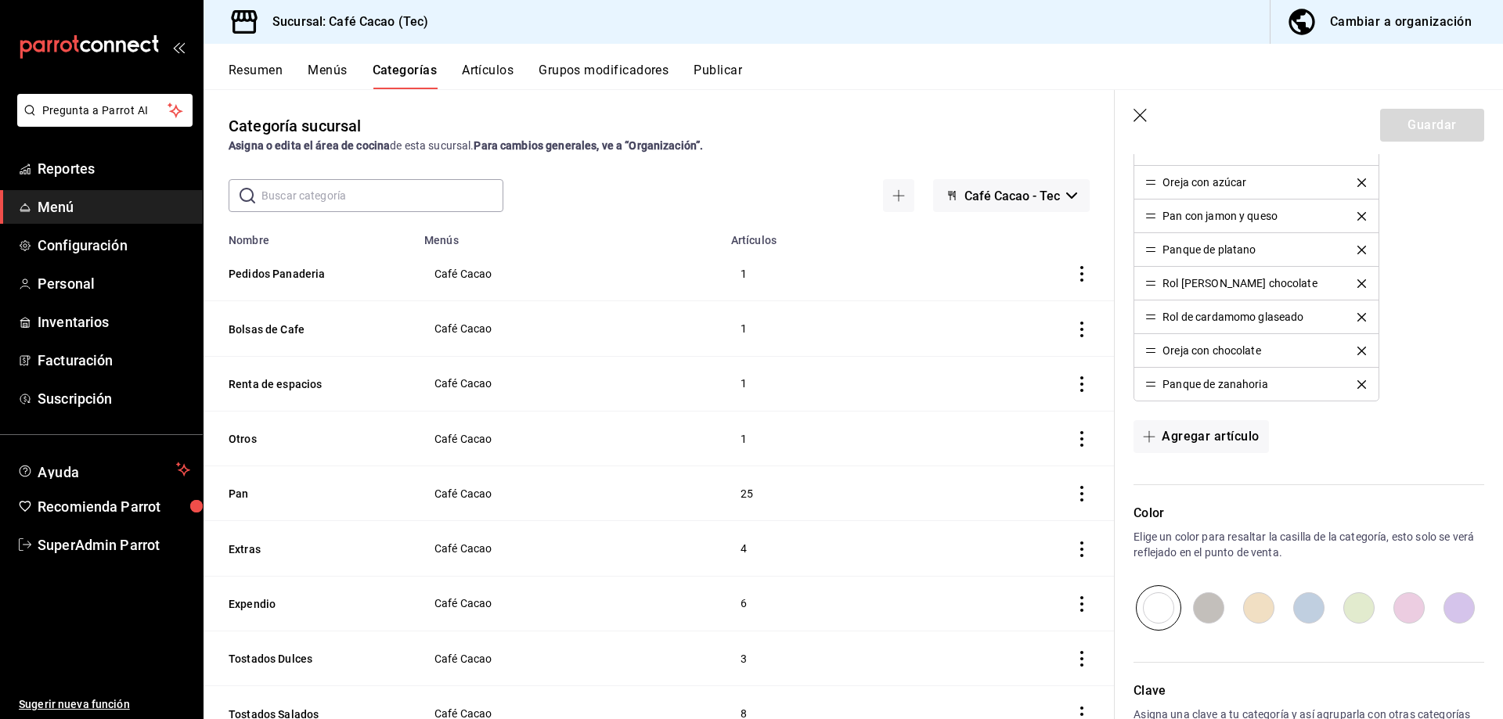
scroll to position [1170, 0]
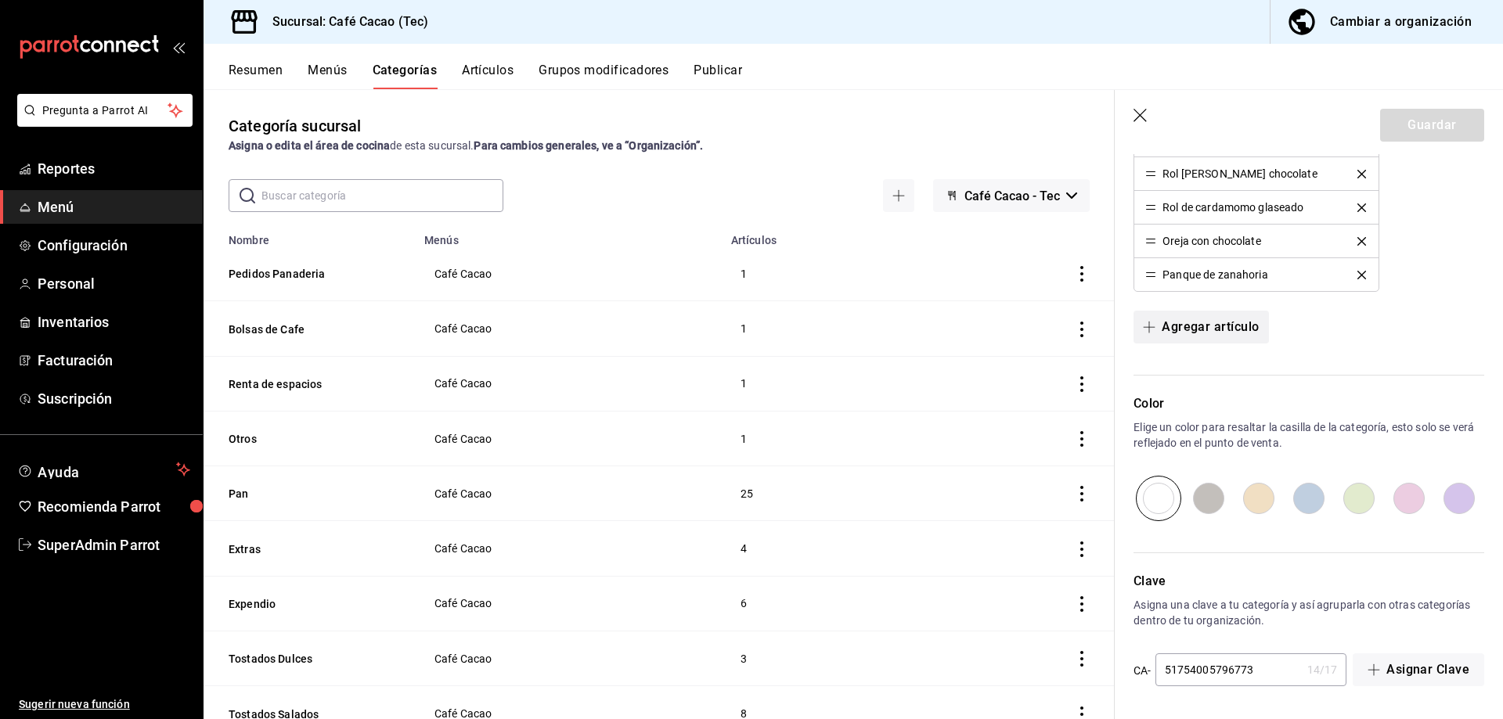
click at [1213, 326] on button "Agregar artículo" at bounding box center [1201, 327] width 135 height 33
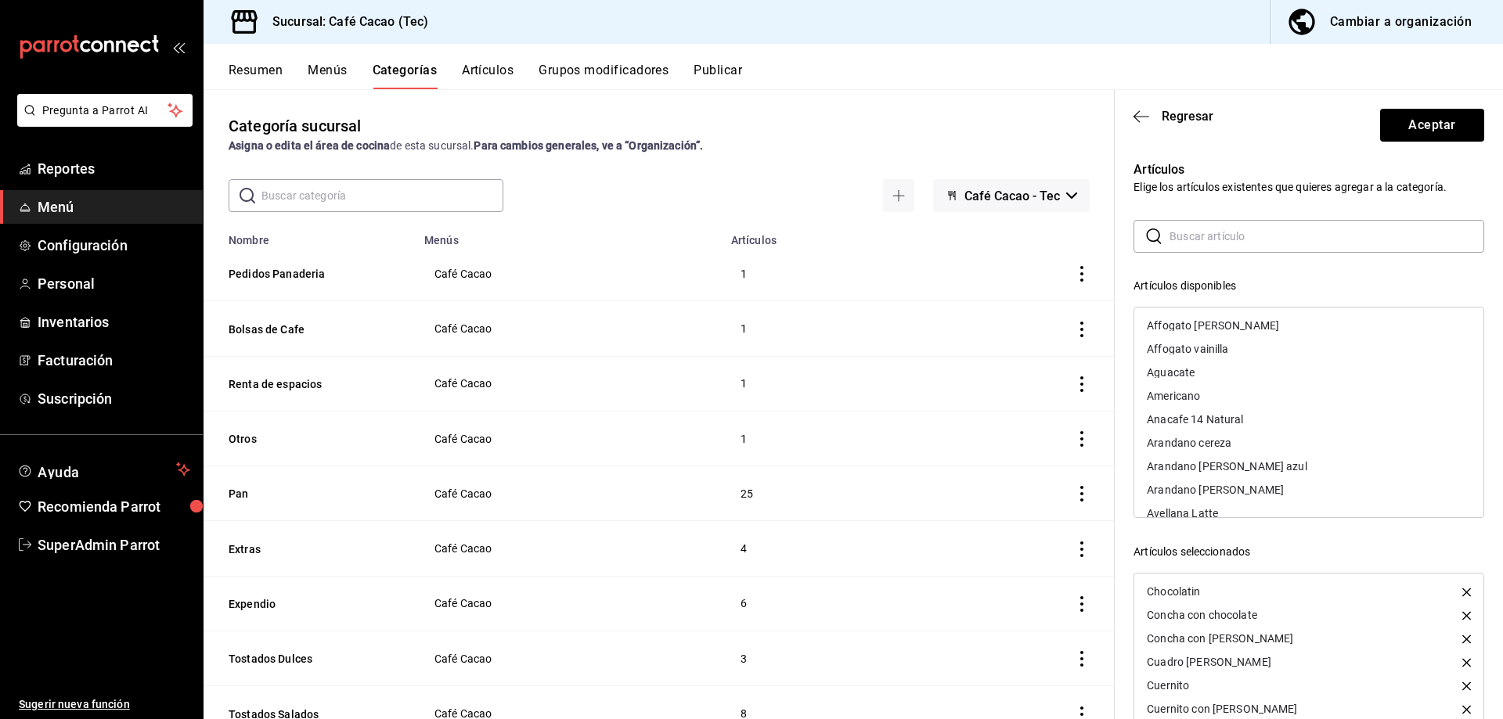
click at [1188, 233] on input "text" at bounding box center [1327, 236] width 315 height 31
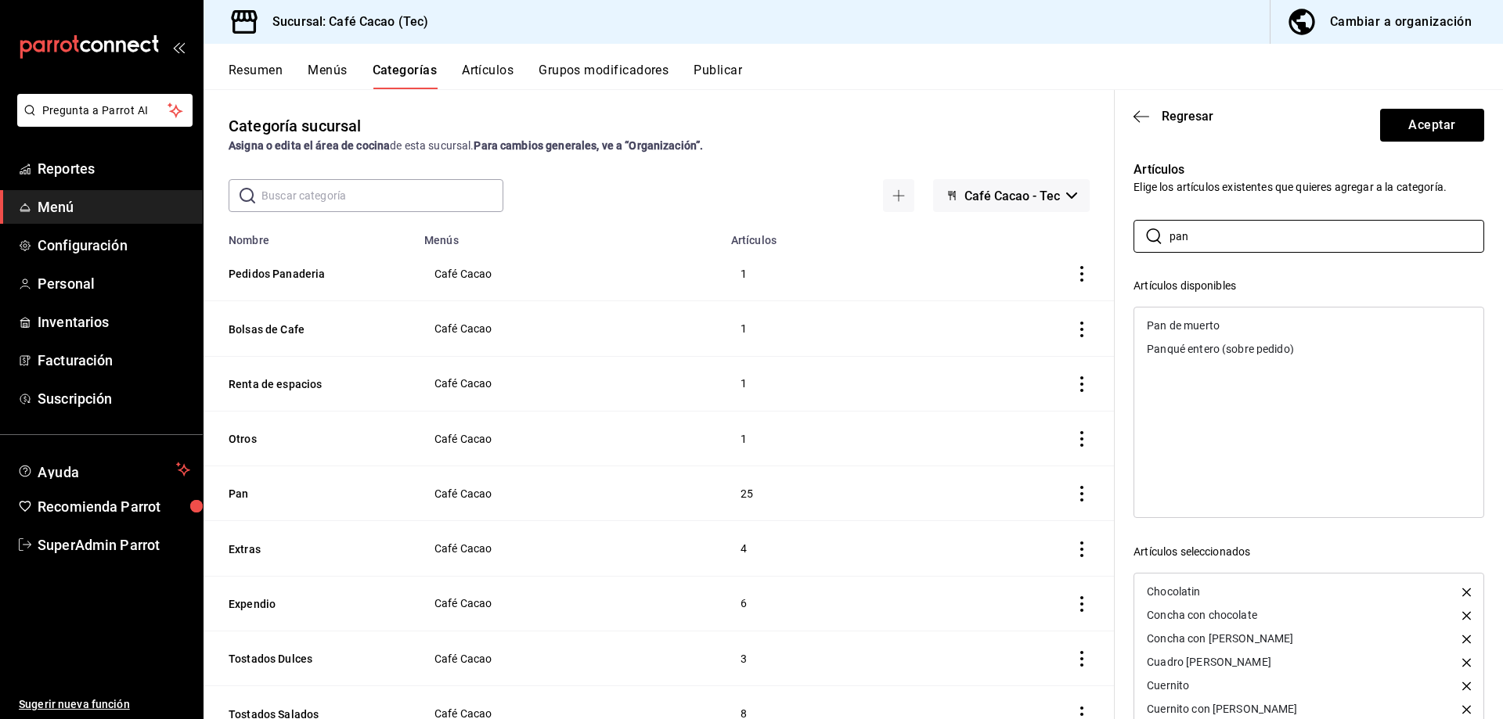
type input "pan"
click at [1390, 308] on ul "Pan de muerto [PERSON_NAME] entero (sobre pedido)" at bounding box center [1308, 337] width 349 height 59
click at [1336, 317] on div "Pan de muerto" at bounding box center [1308, 325] width 349 height 23
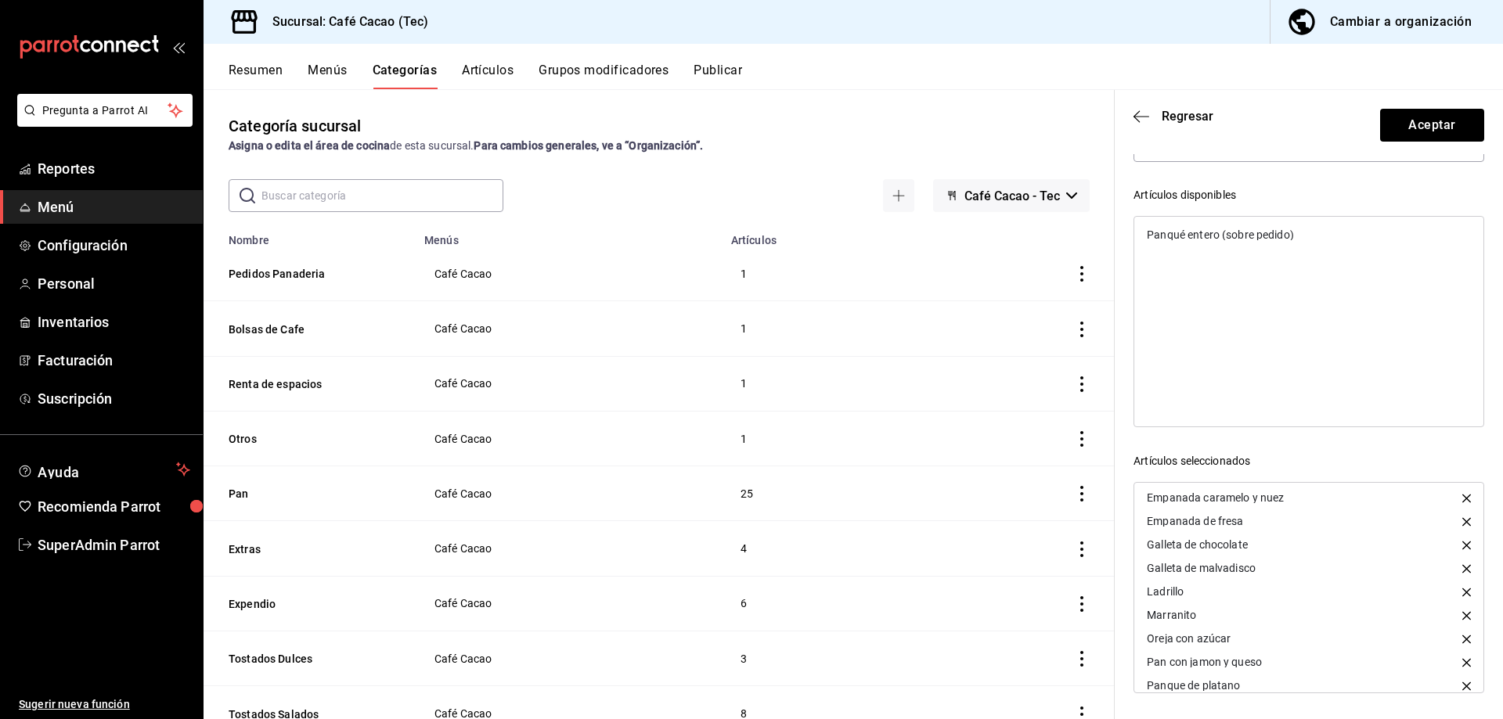
scroll to position [413, 0]
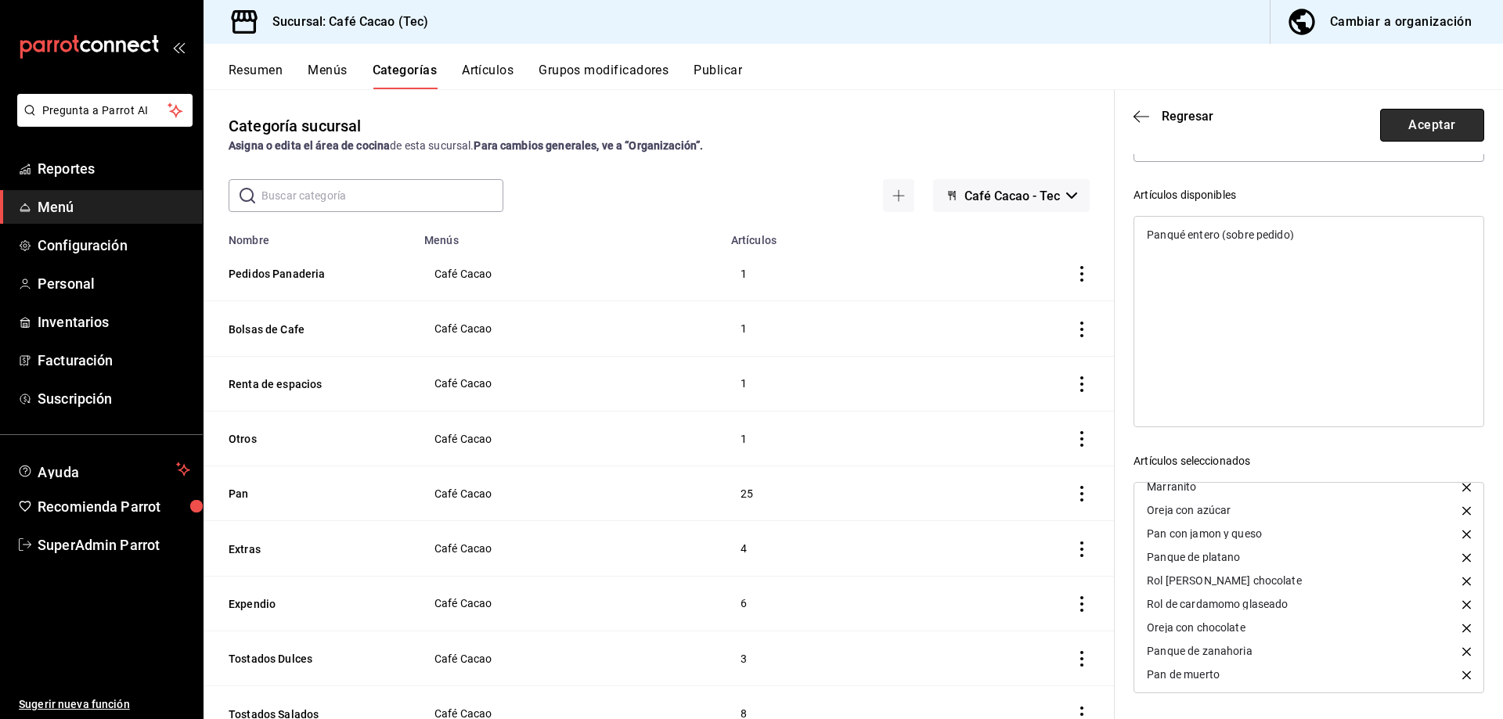
click at [1398, 109] on button "Aceptar" at bounding box center [1432, 125] width 104 height 33
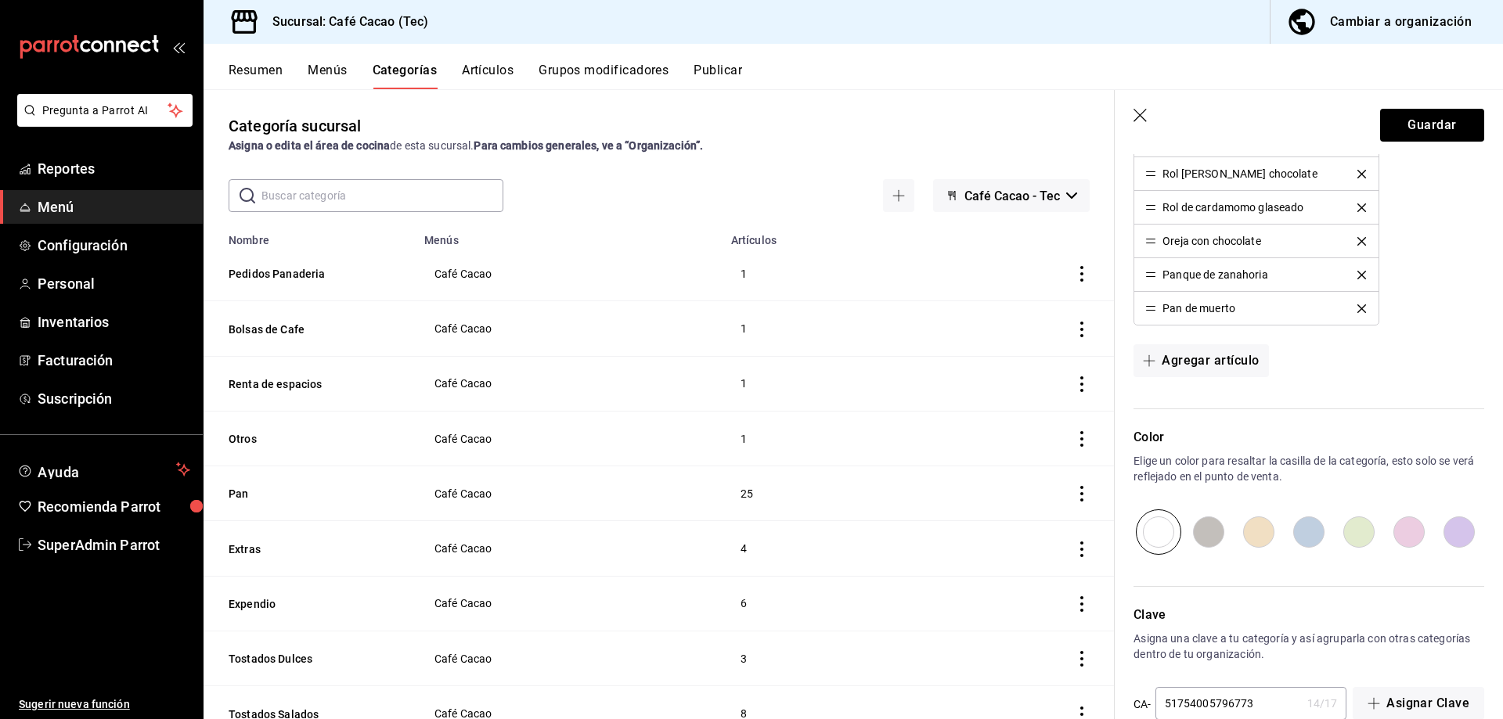
click at [1370, 16] on div "Cambiar a organización" at bounding box center [1401, 22] width 142 height 22
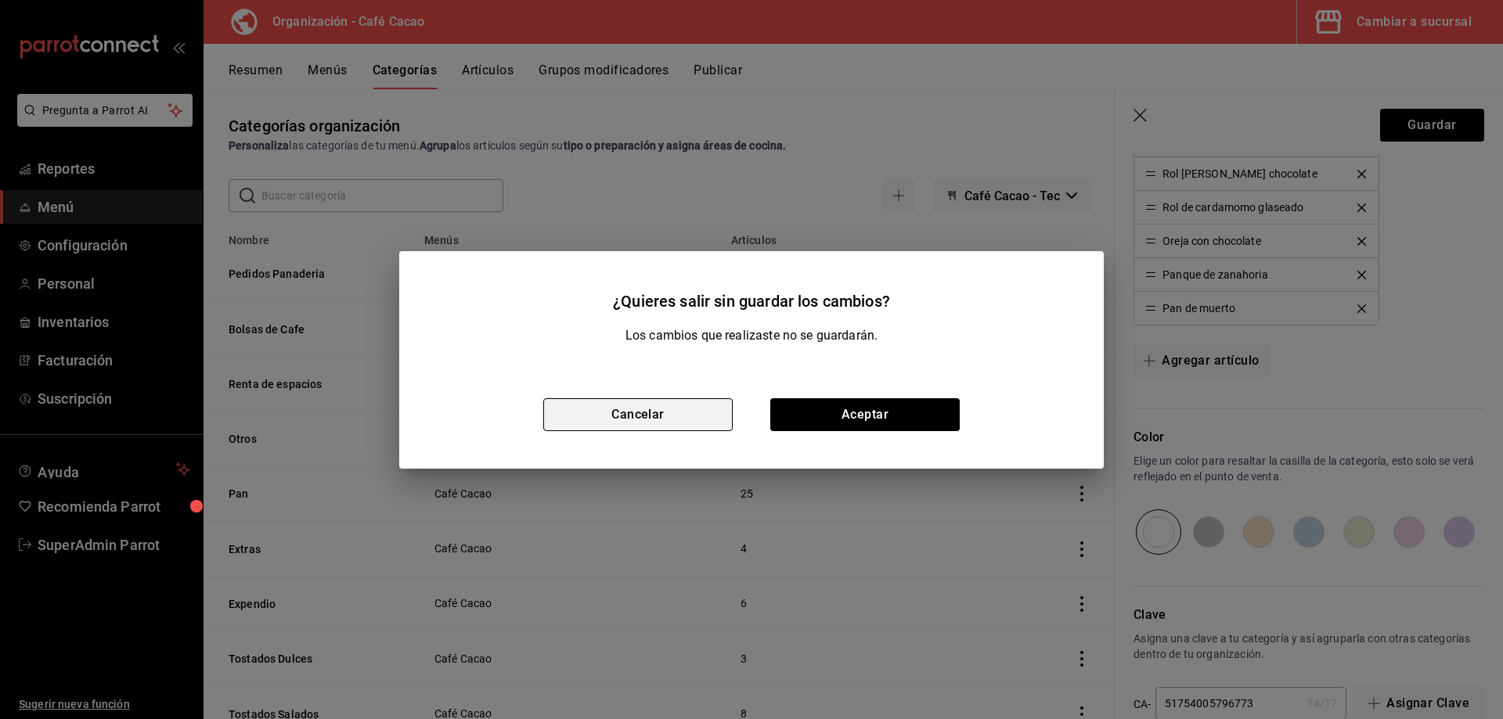
click at [673, 414] on button "Cancelar" at bounding box center [637, 414] width 189 height 33
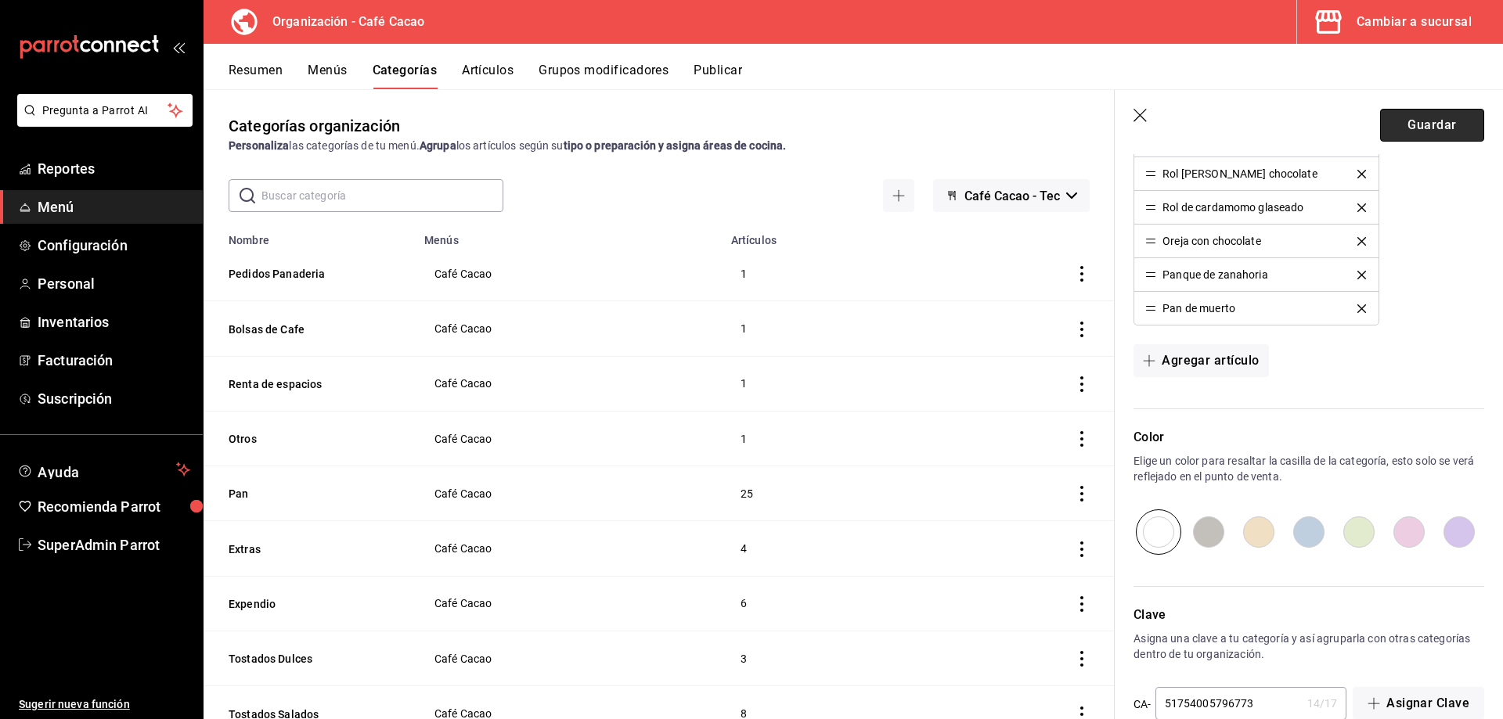
click at [1419, 127] on button "Guardar" at bounding box center [1432, 125] width 104 height 33
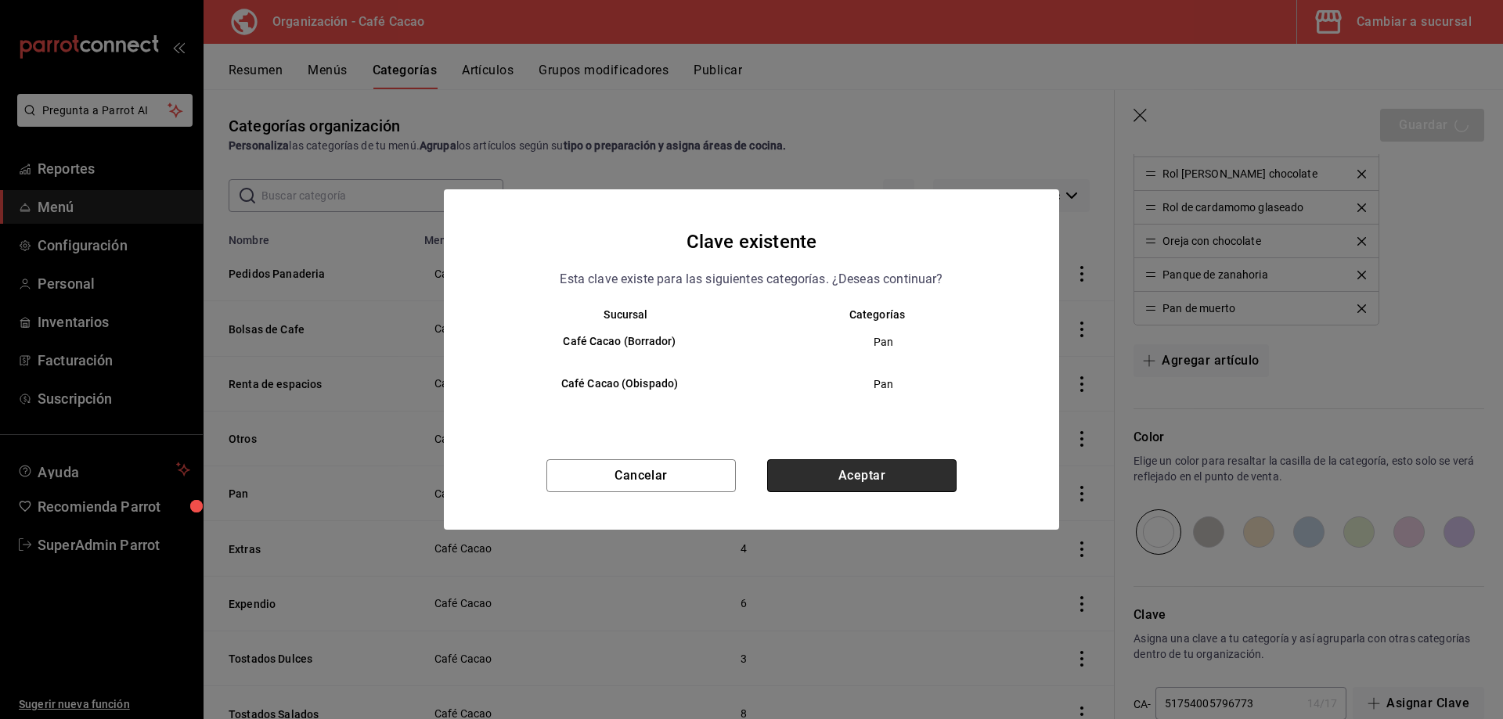
click at [831, 468] on button "Aceptar" at bounding box center [861, 476] width 189 height 33
